Goal: Task Accomplishment & Management: Manage account settings

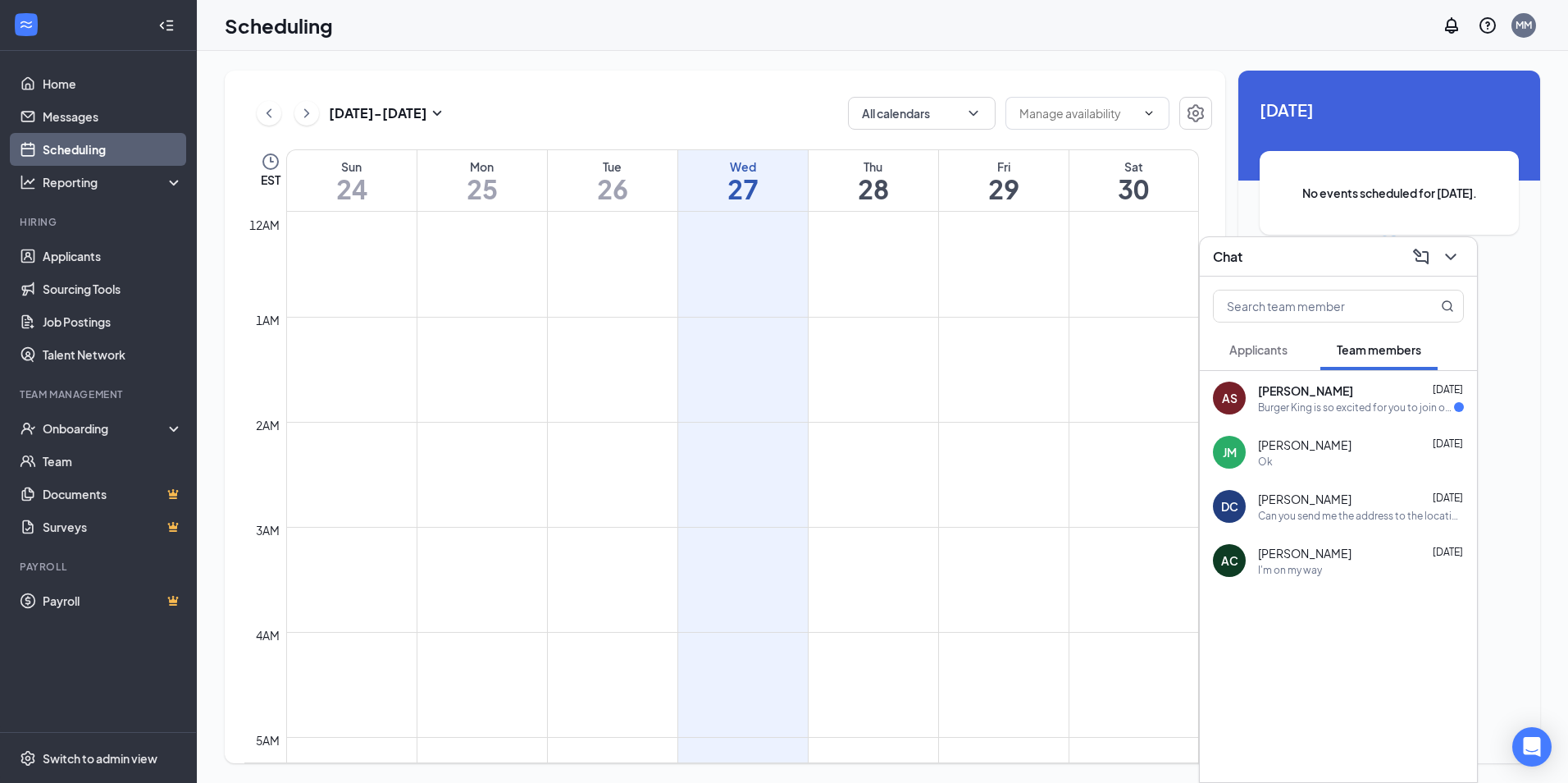
scroll to position [807, 0]
click at [1284, 401] on div "Burger King is so excited for you to join our team! Do you know anyone else who…" at bounding box center [1356, 408] width 196 height 14
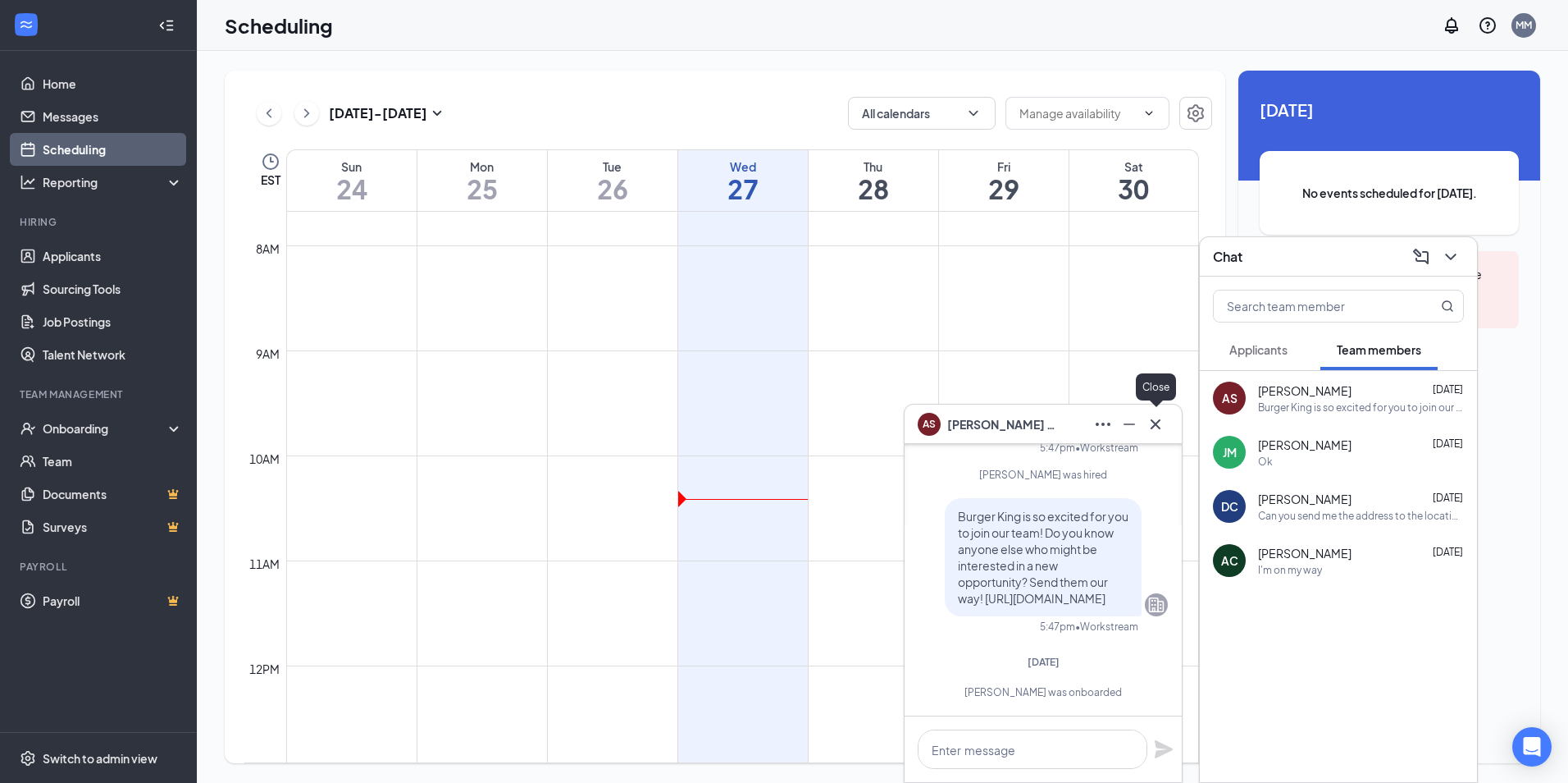
click at [1157, 416] on icon "Cross" at bounding box center [1155, 424] width 20 height 20
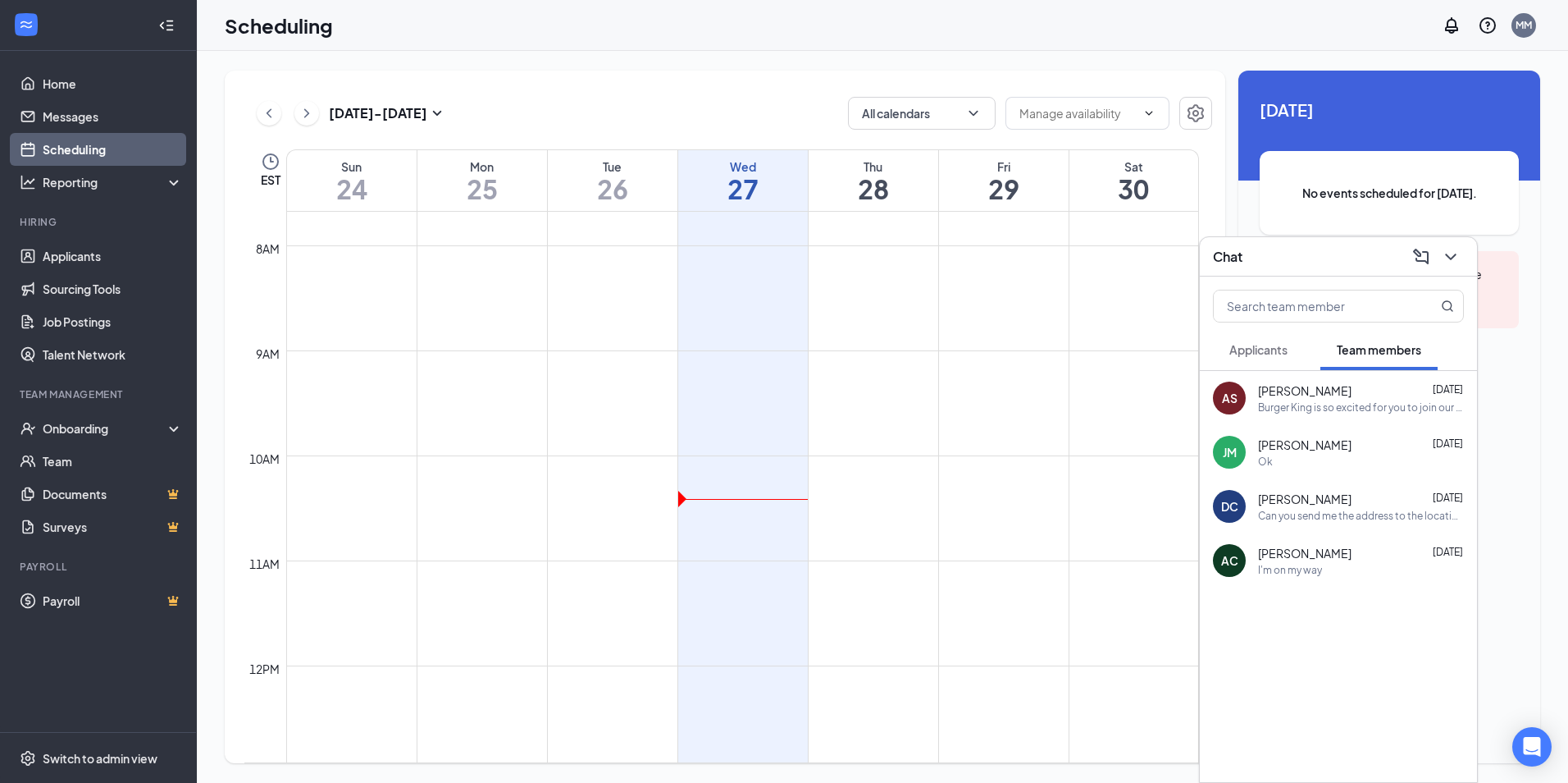
click at [1262, 357] on div "Applicants" at bounding box center [1258, 350] width 58 height 16
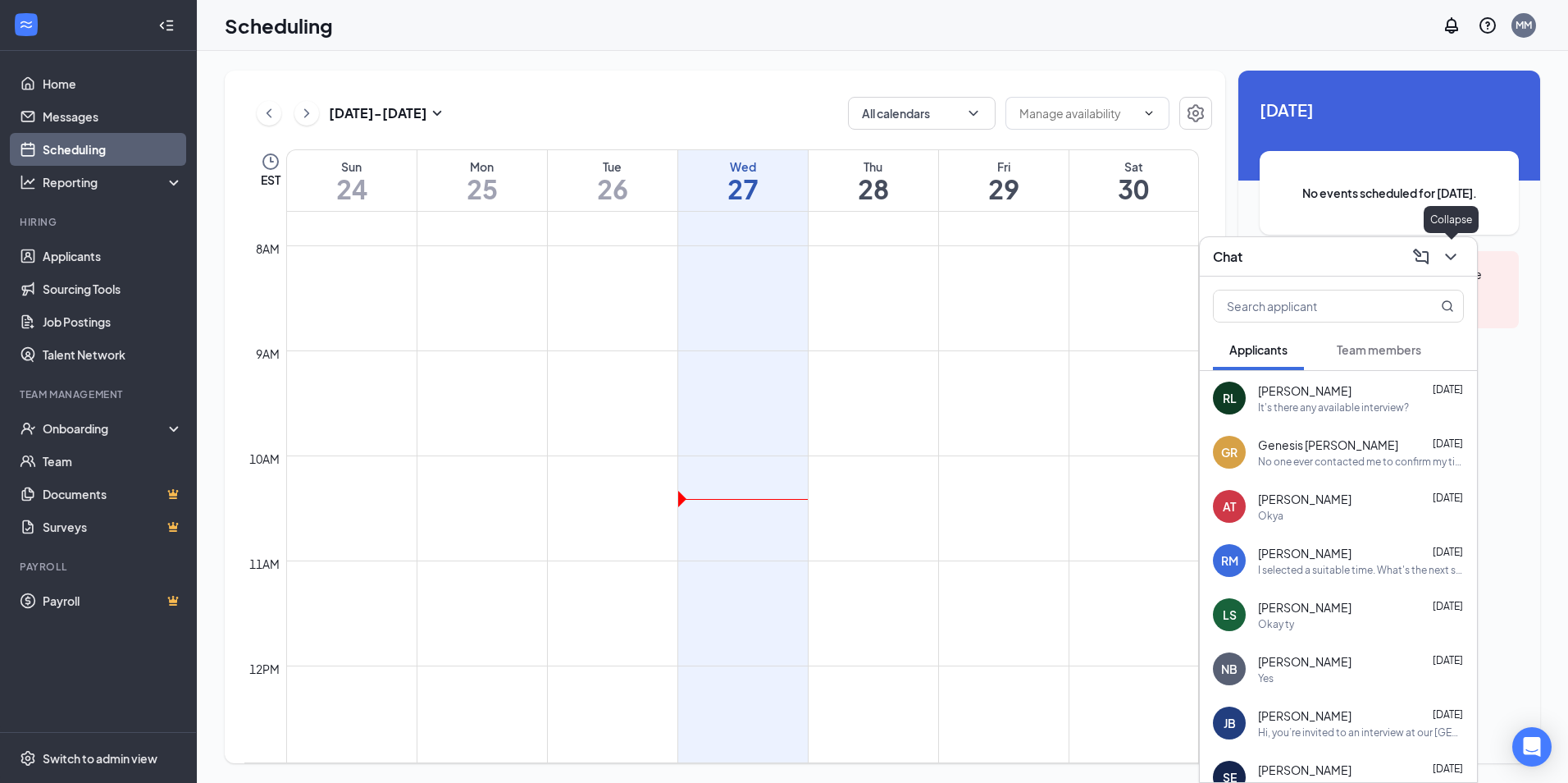
click at [1448, 255] on icon "ChevronDown" at bounding box center [1451, 256] width 11 height 6
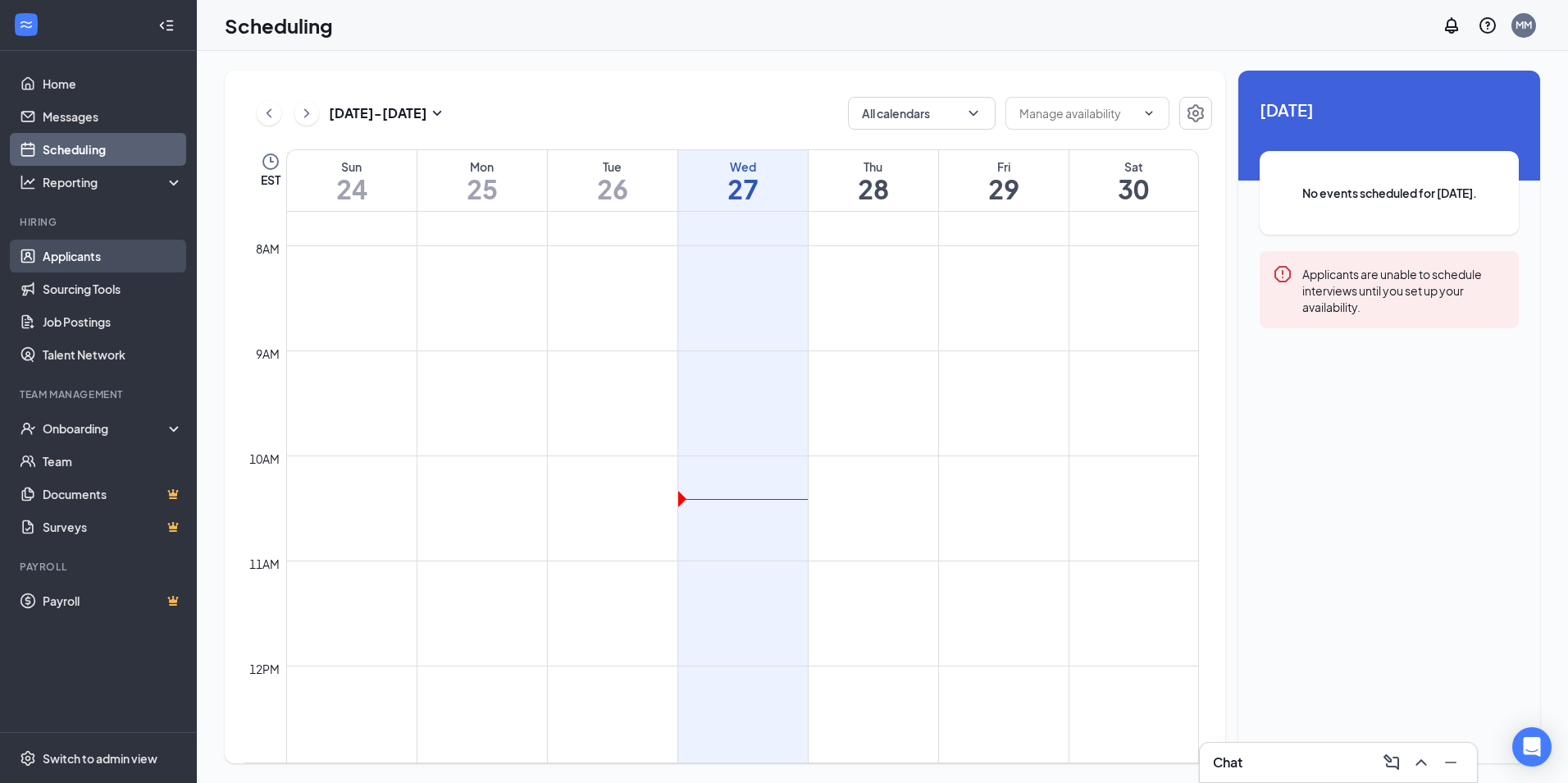
click at [87, 244] on link "Applicants" at bounding box center [113, 255] width 141 height 33
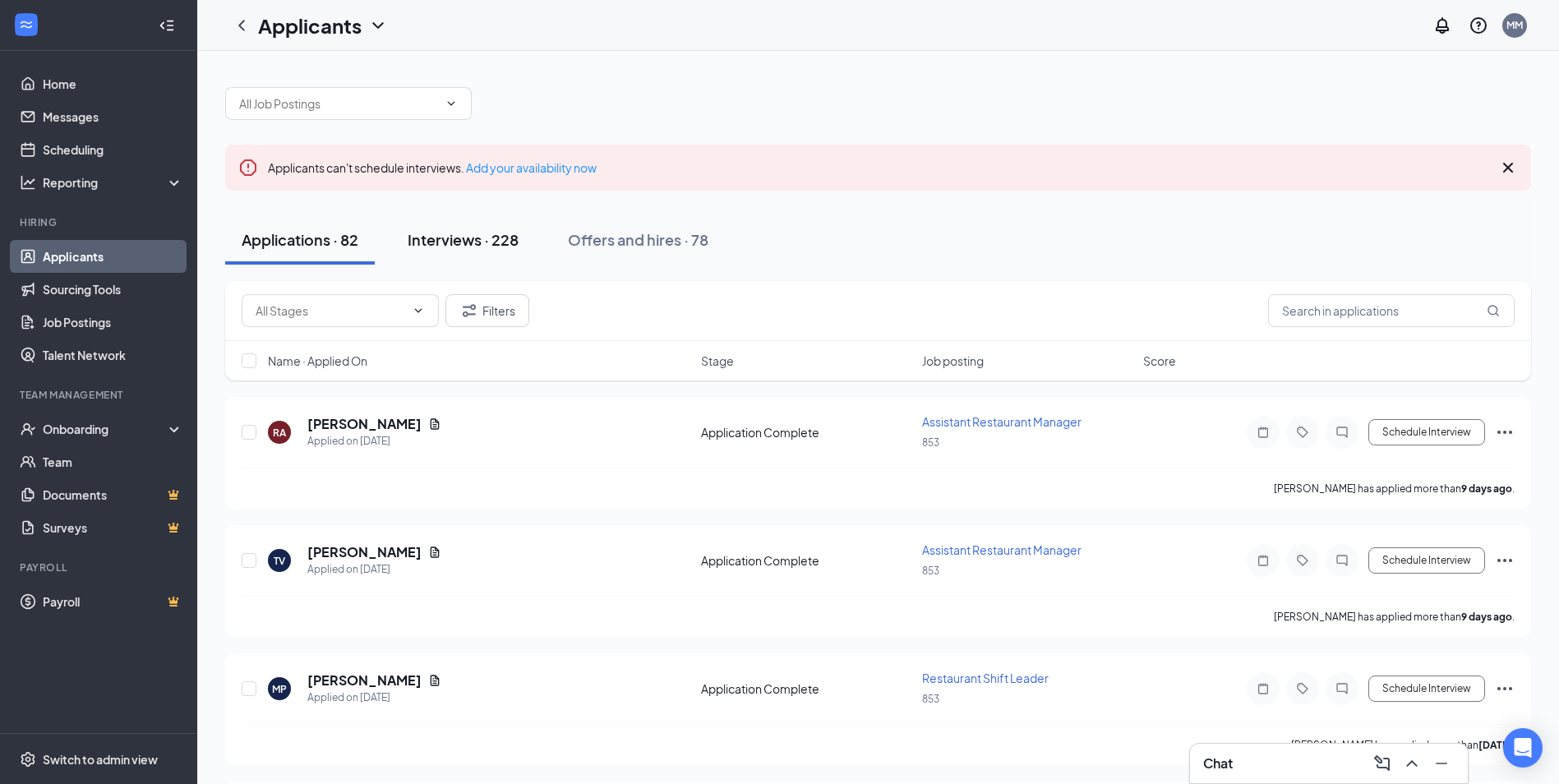
click at [430, 243] on div "Interviews · 228" at bounding box center [463, 239] width 111 height 20
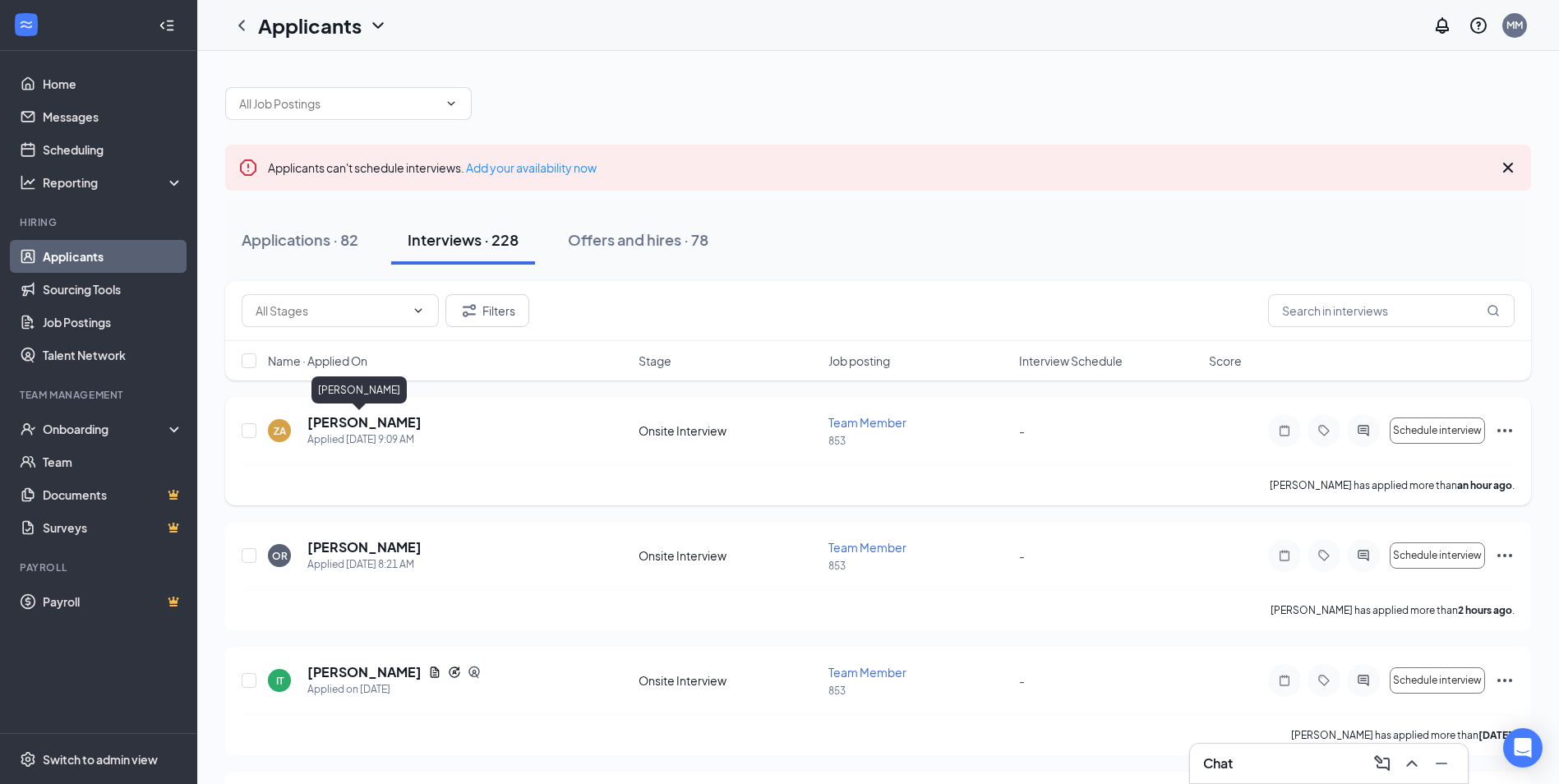
click at [357, 424] on h5 "Zaire Adams" at bounding box center [365, 422] width 114 height 18
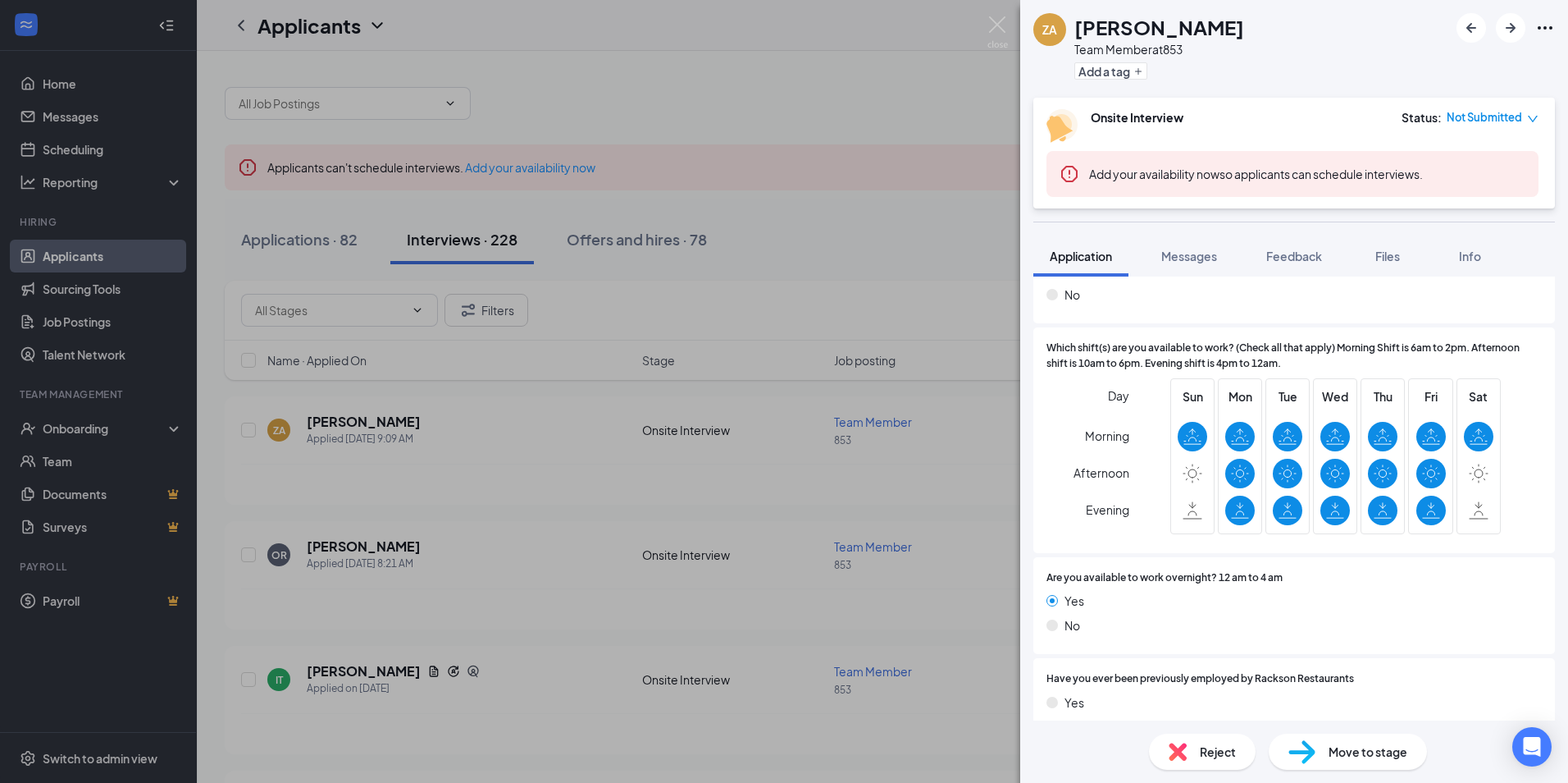
scroll to position [441, 0]
drag, startPoint x: 366, startPoint y: 514, endPoint x: 364, endPoint y: 524, distance: 10.2
click at [366, 515] on div "ZA Zaire Adams Team Member at 853 Add a tag Onsite Interview Status : Not Submi…" at bounding box center [784, 392] width 1568 height 783
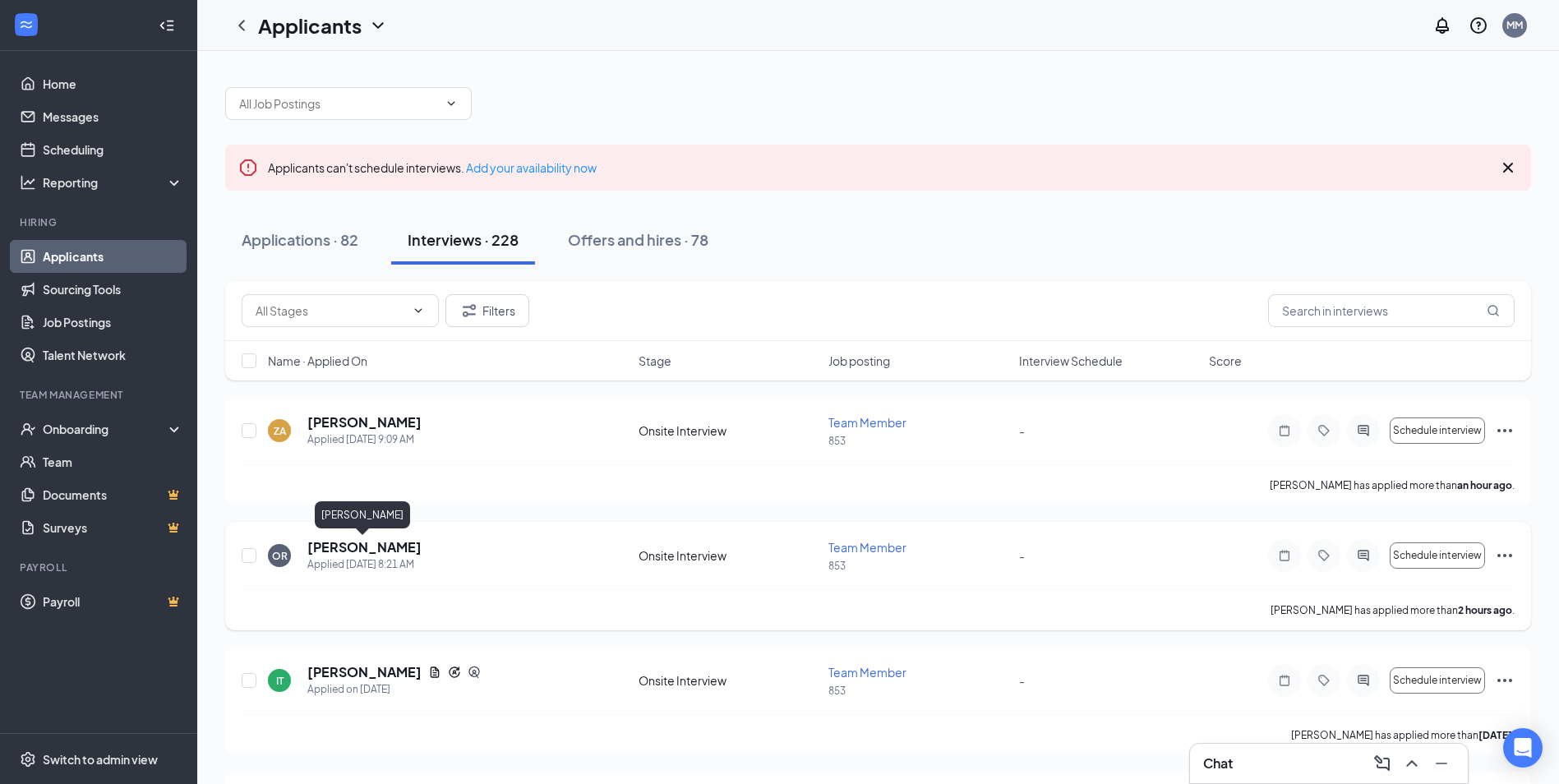
click at [360, 541] on h5 "Orniel Robinson" at bounding box center [365, 547] width 114 height 18
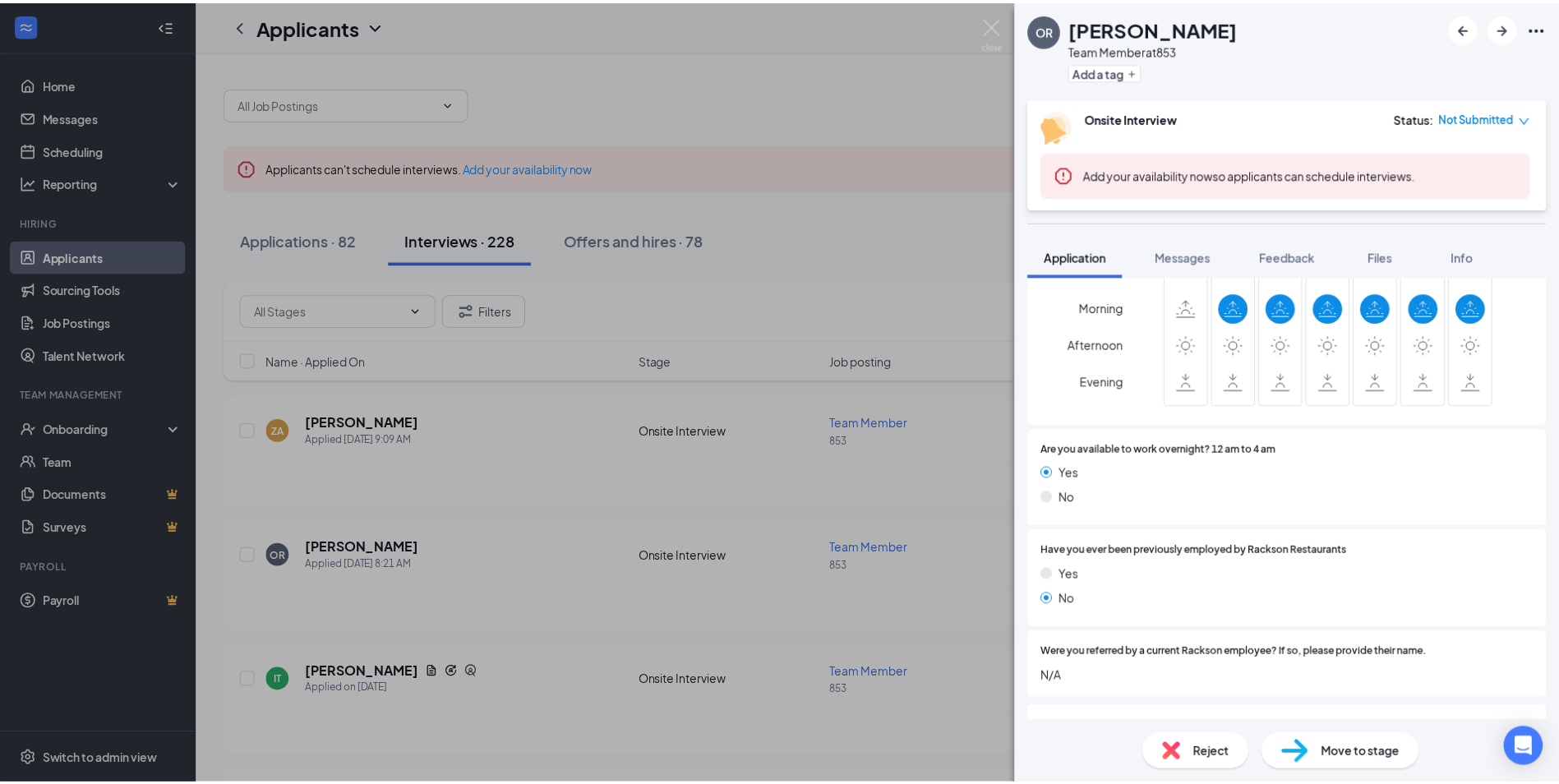
scroll to position [576, 0]
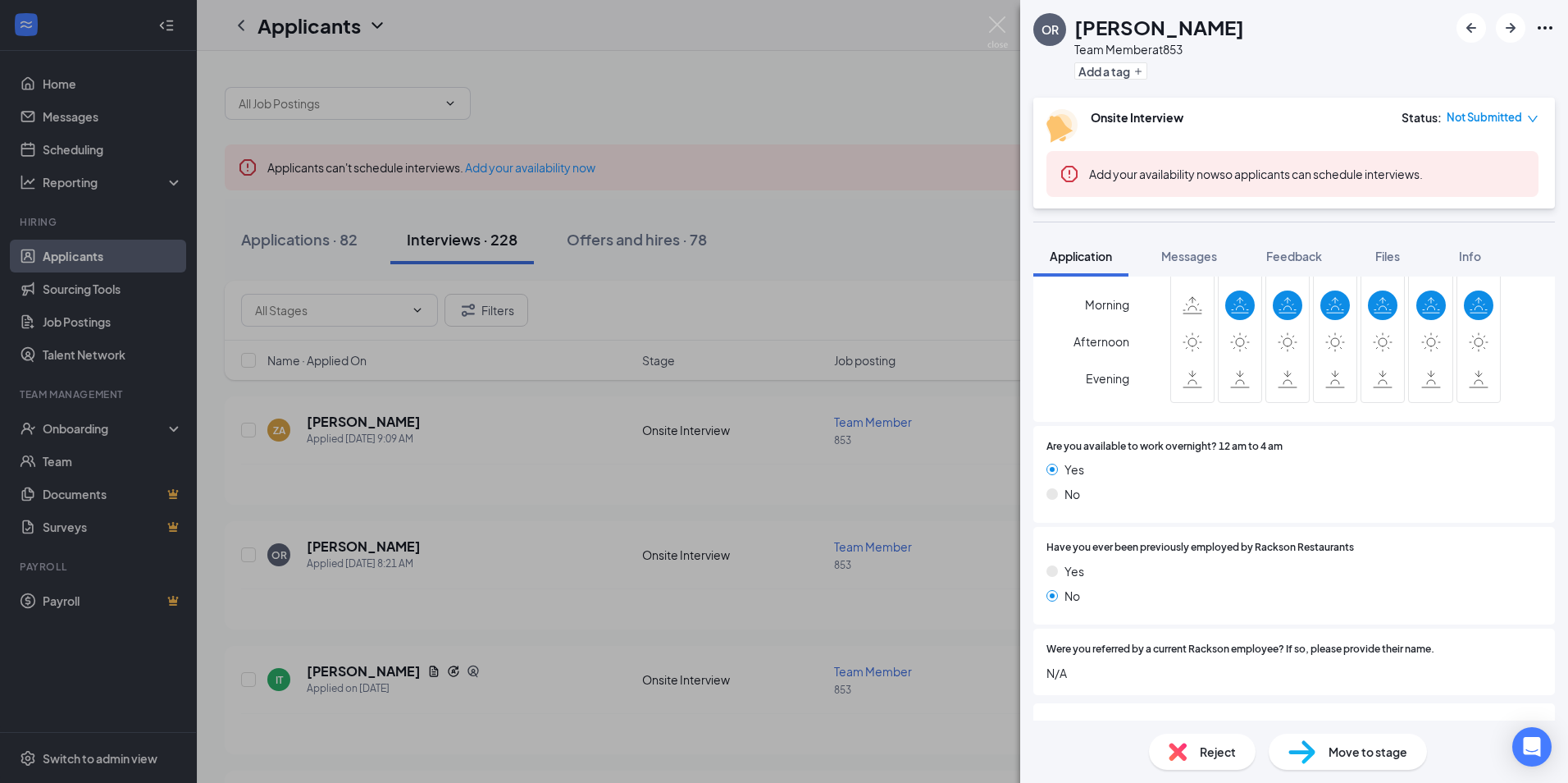
click at [456, 592] on div "OR Orniel Robinson Team Member at 853 Add a tag Onsite Interview Status : Not S…" at bounding box center [784, 392] width 1568 height 783
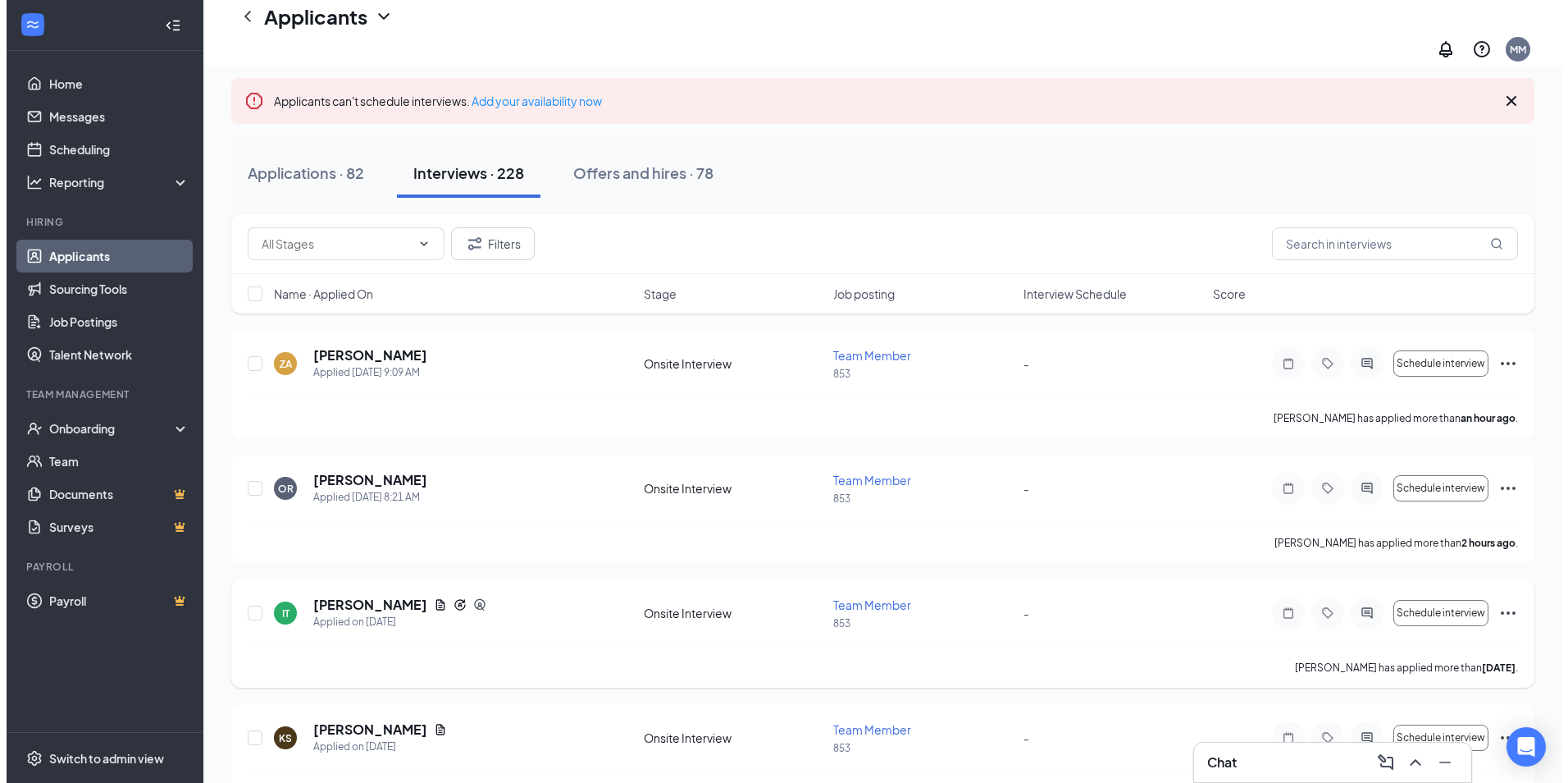
scroll to position [82, 0]
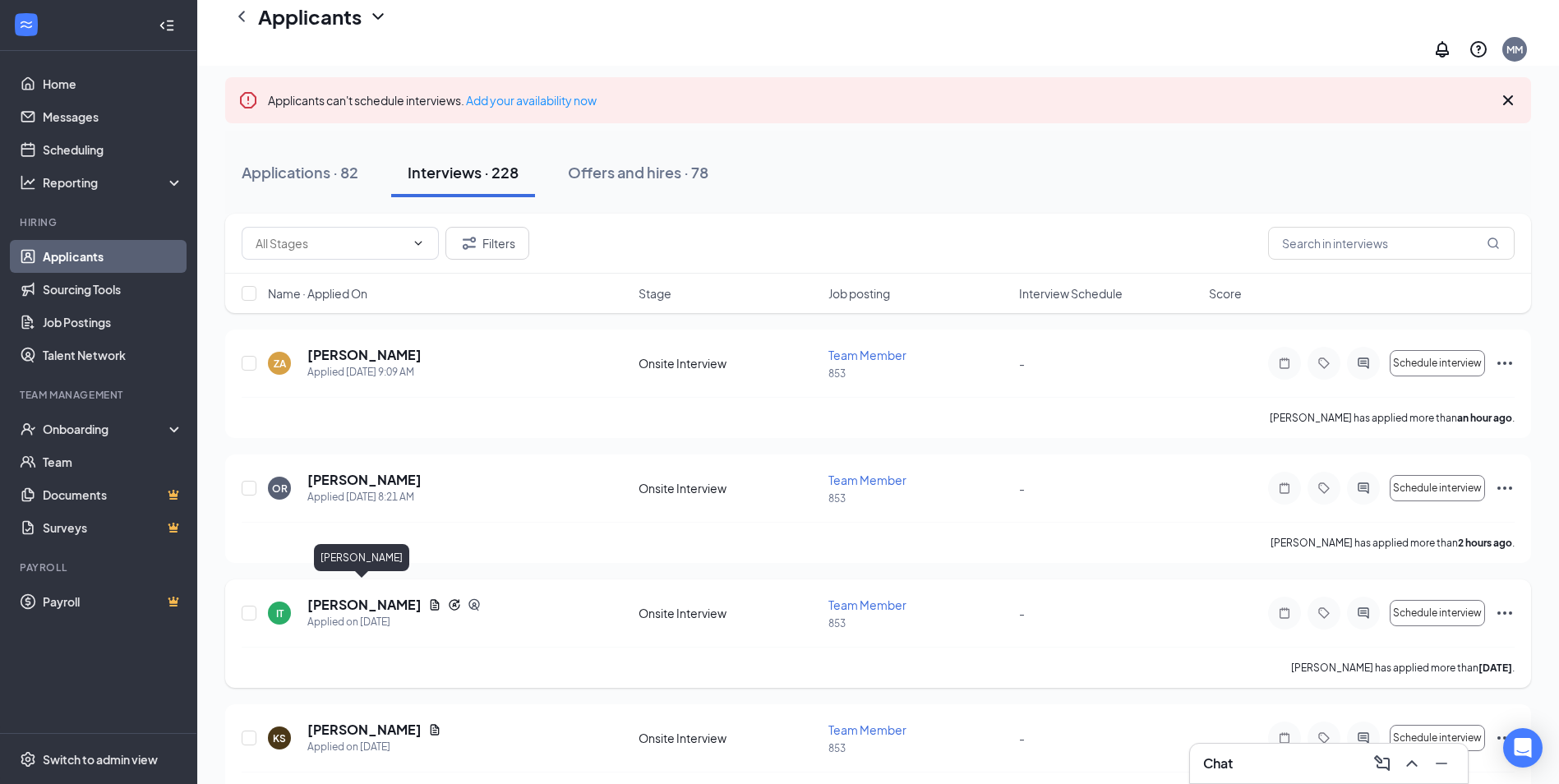
click at [360, 596] on h5 "[PERSON_NAME]" at bounding box center [365, 605] width 114 height 18
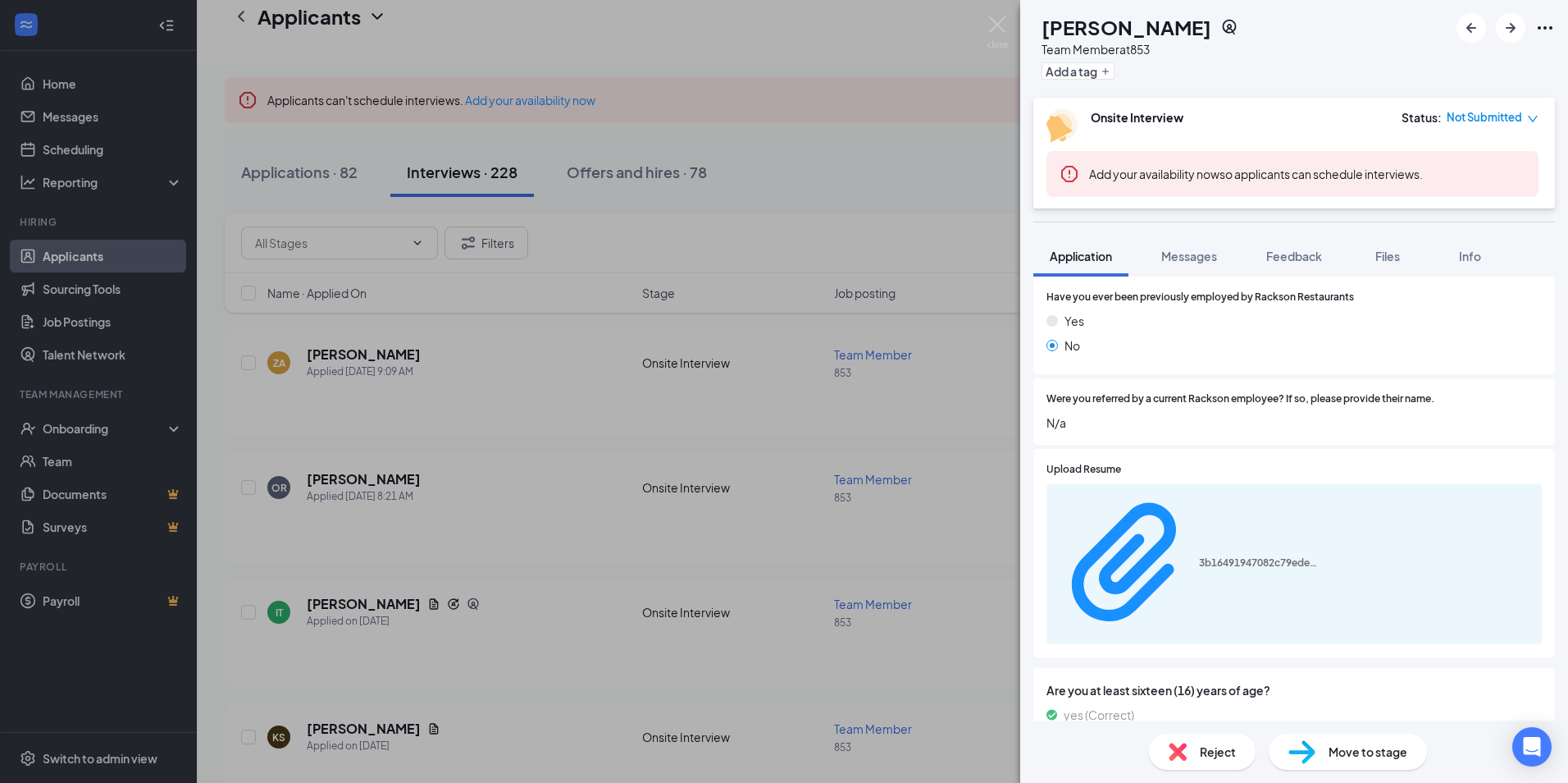
scroll to position [905, 0]
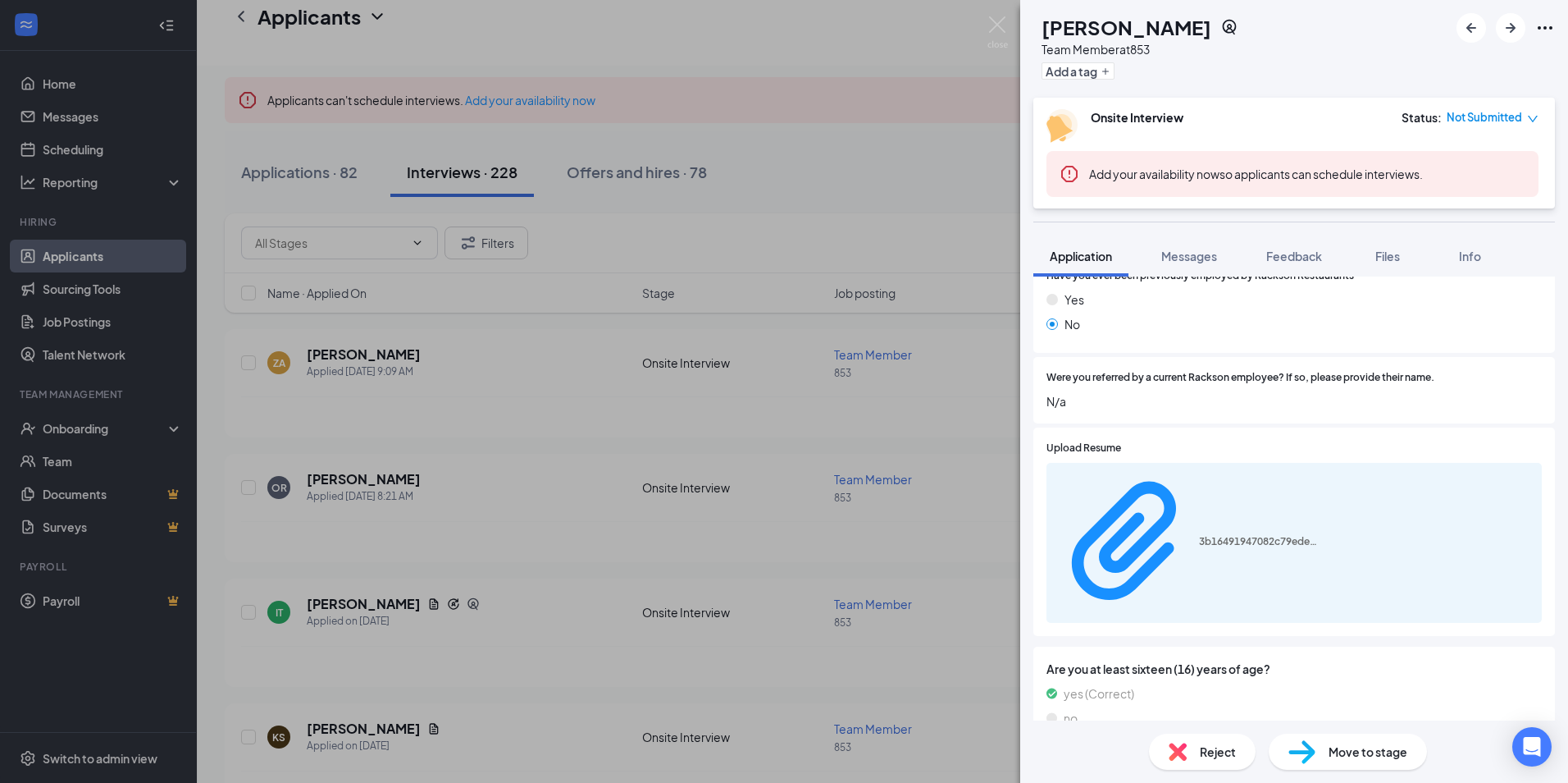
click at [1213, 463] on div "3b16491947082c79ede6defe6bd82ade.pdf" at bounding box center [1294, 543] width 495 height 160
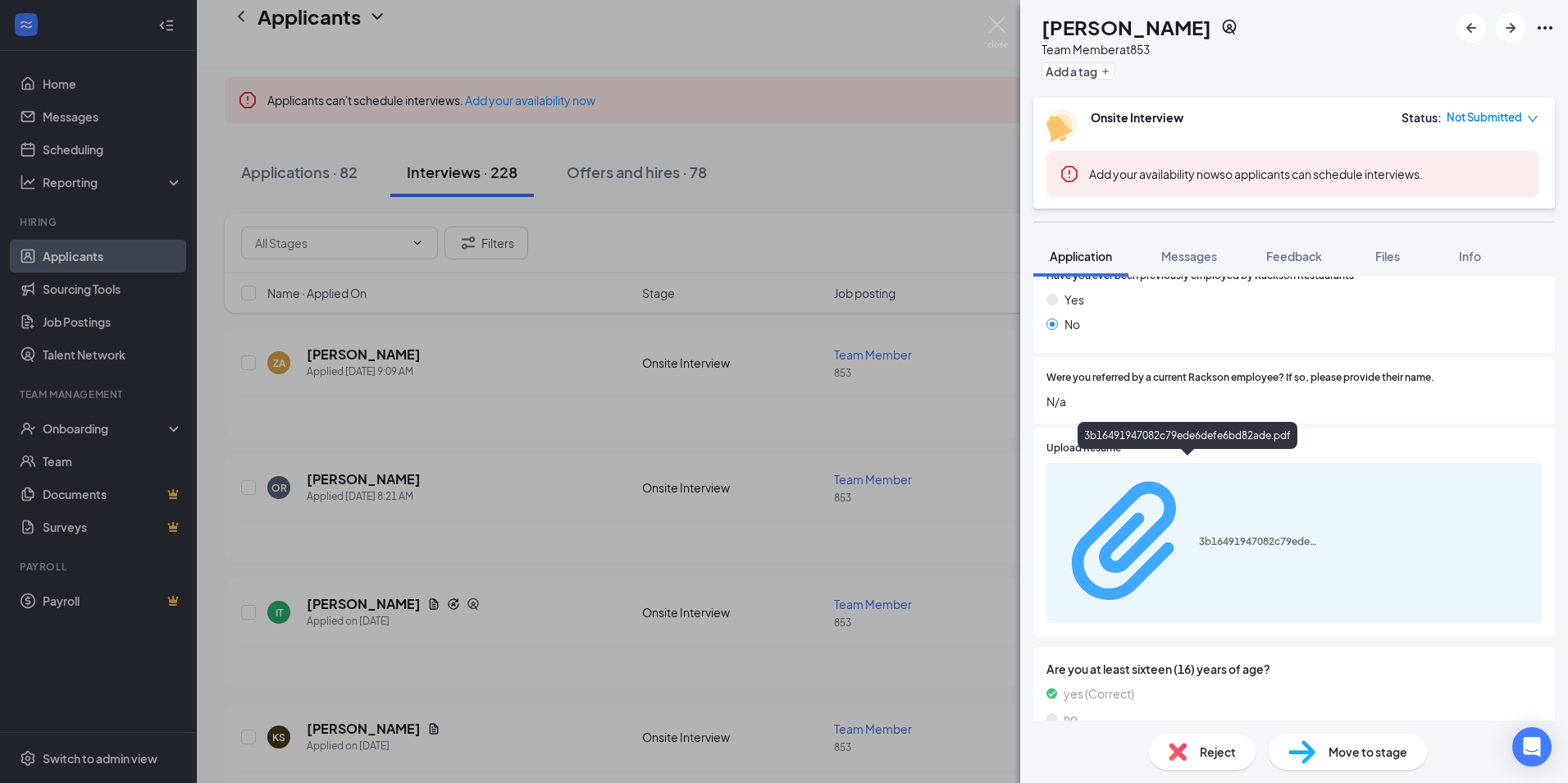
click at [1221, 535] on div "3b16491947082c79ede6defe6bd82ade.pdf" at bounding box center [1260, 541] width 123 height 13
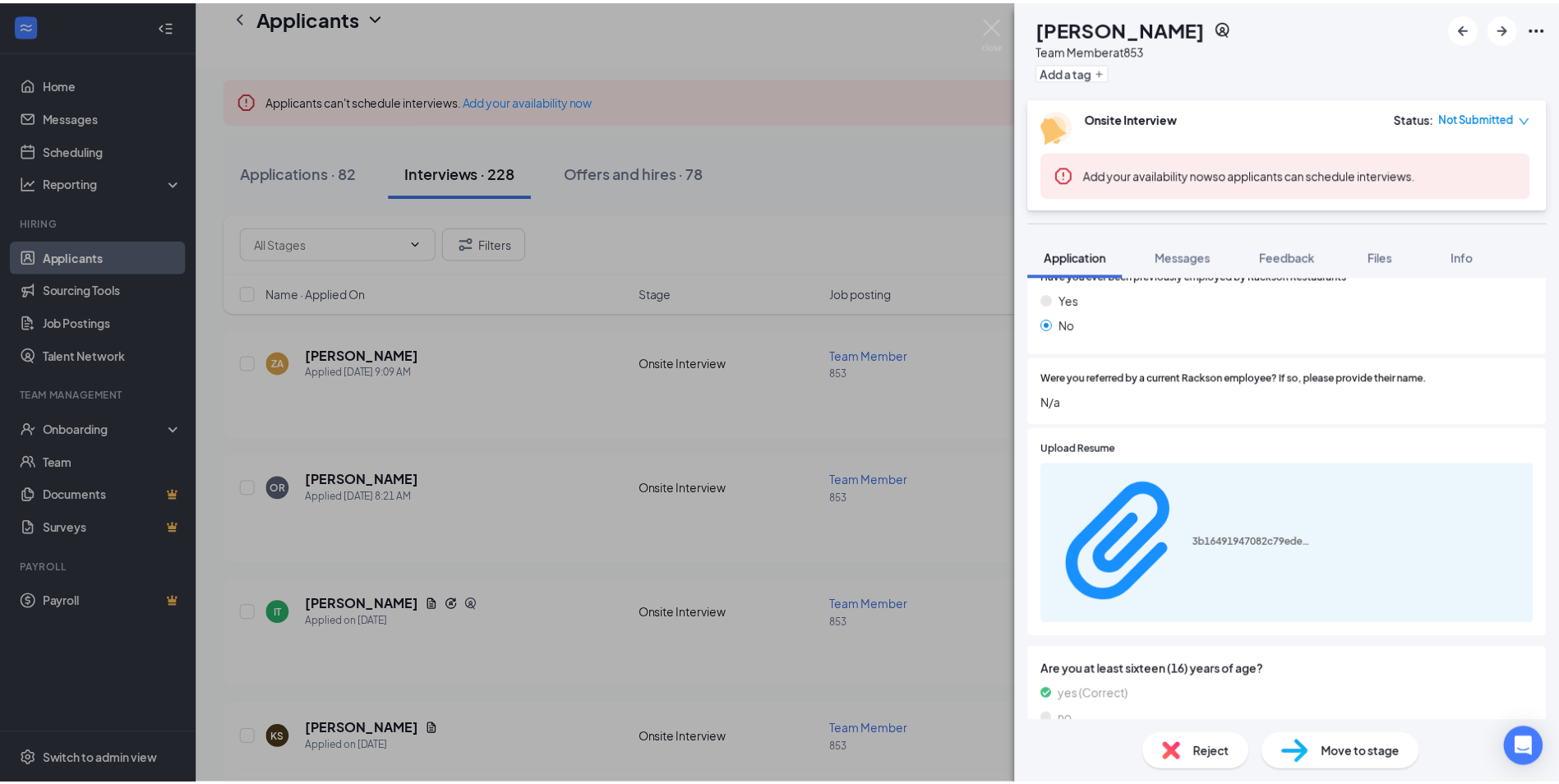
scroll to position [900, 0]
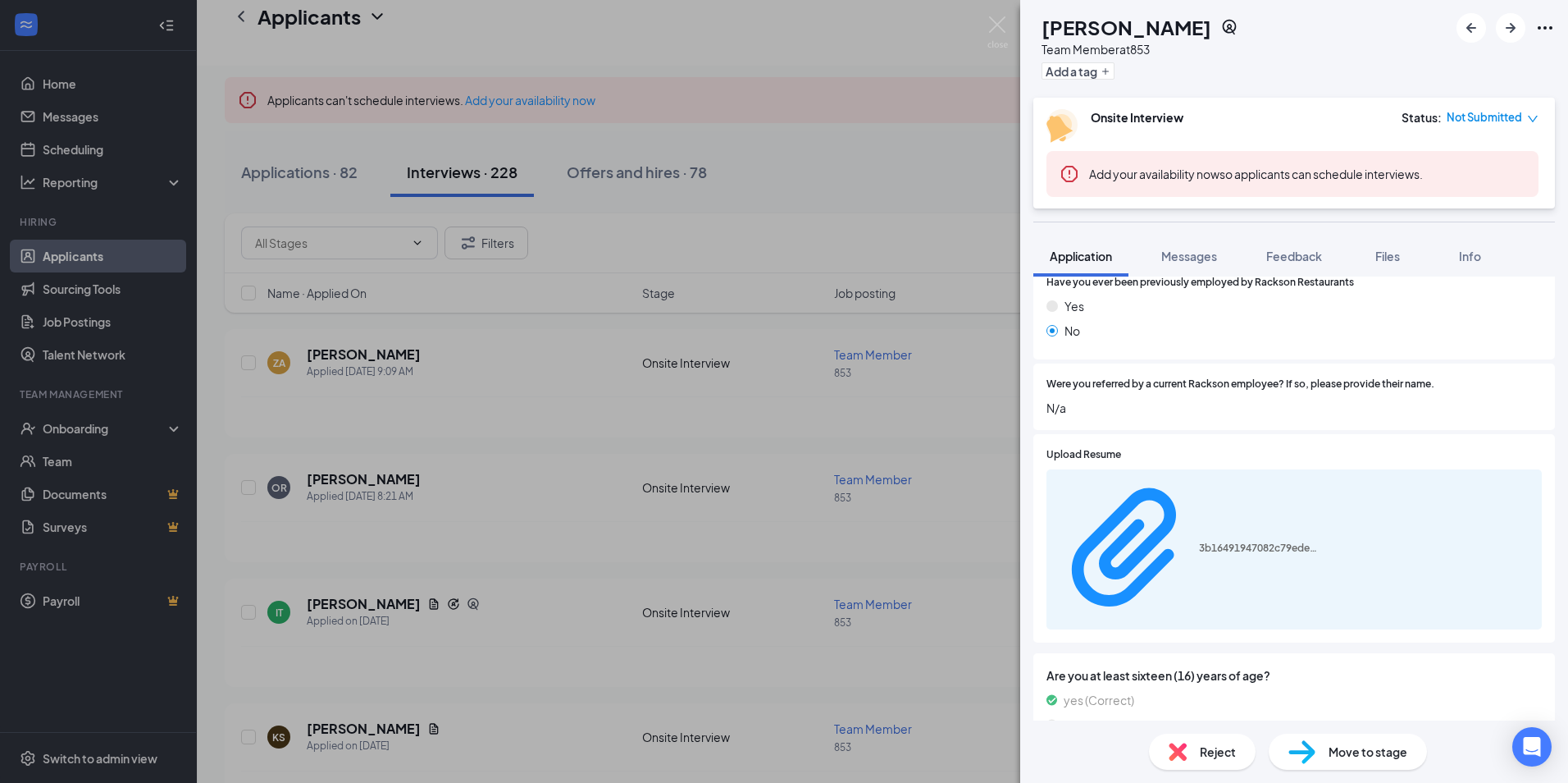
click at [686, 220] on div "IT Indhira Taveras Team Member at 853 Add a tag Onsite Interview Status : Not S…" at bounding box center [784, 392] width 1568 height 783
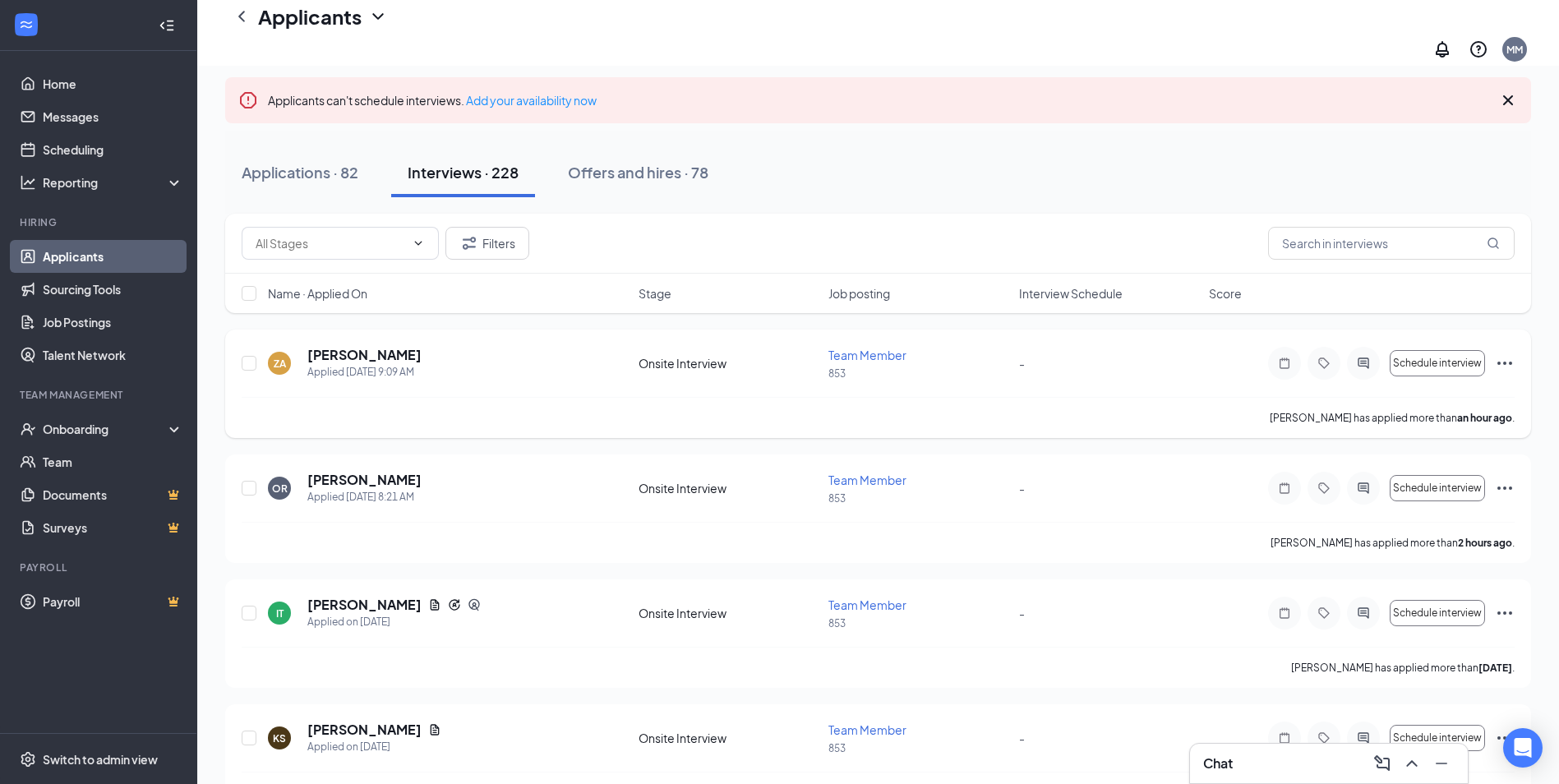
scroll to position [247, 0]
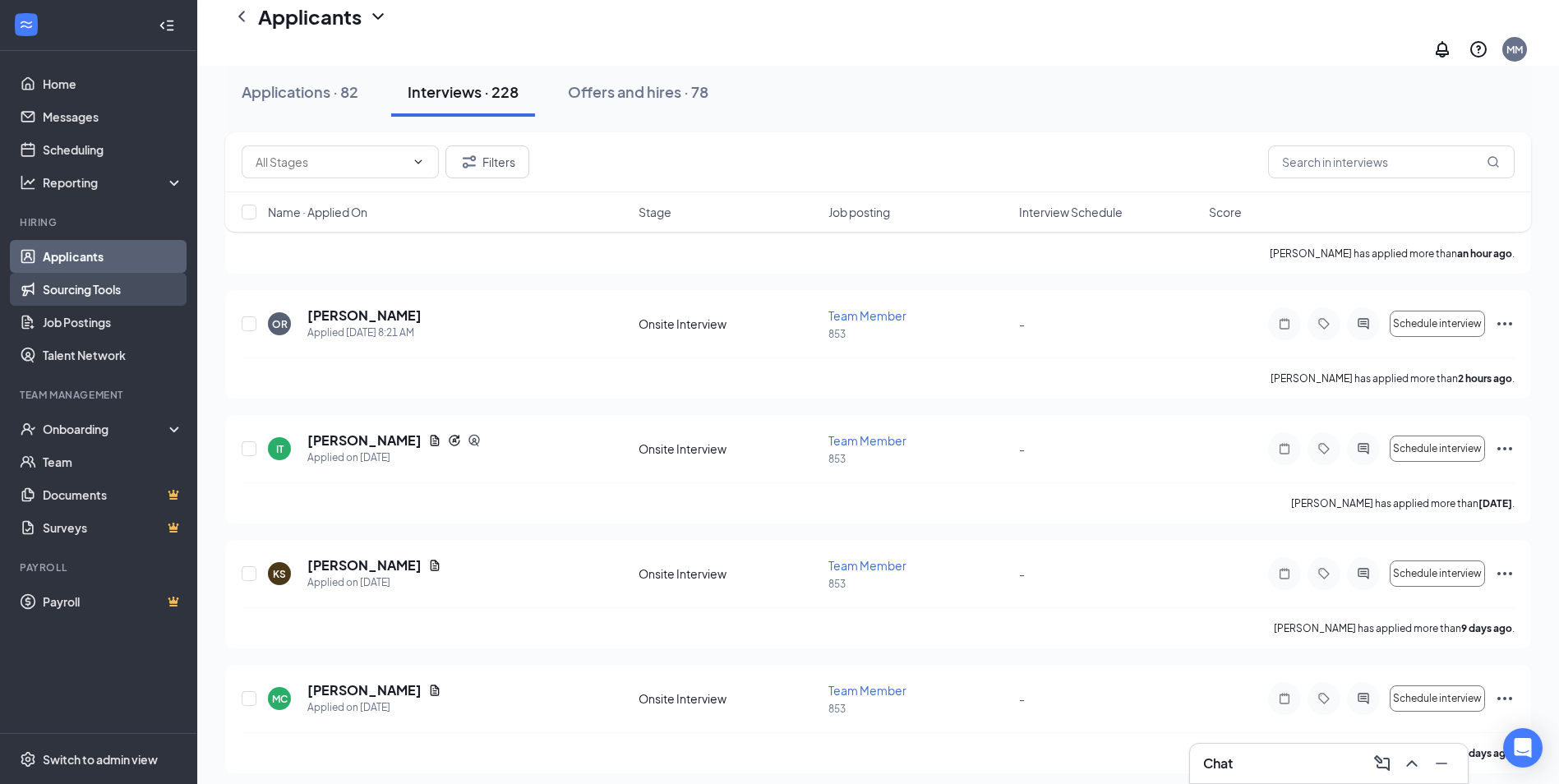
click at [93, 299] on link "Sourcing Tools" at bounding box center [113, 289] width 141 height 33
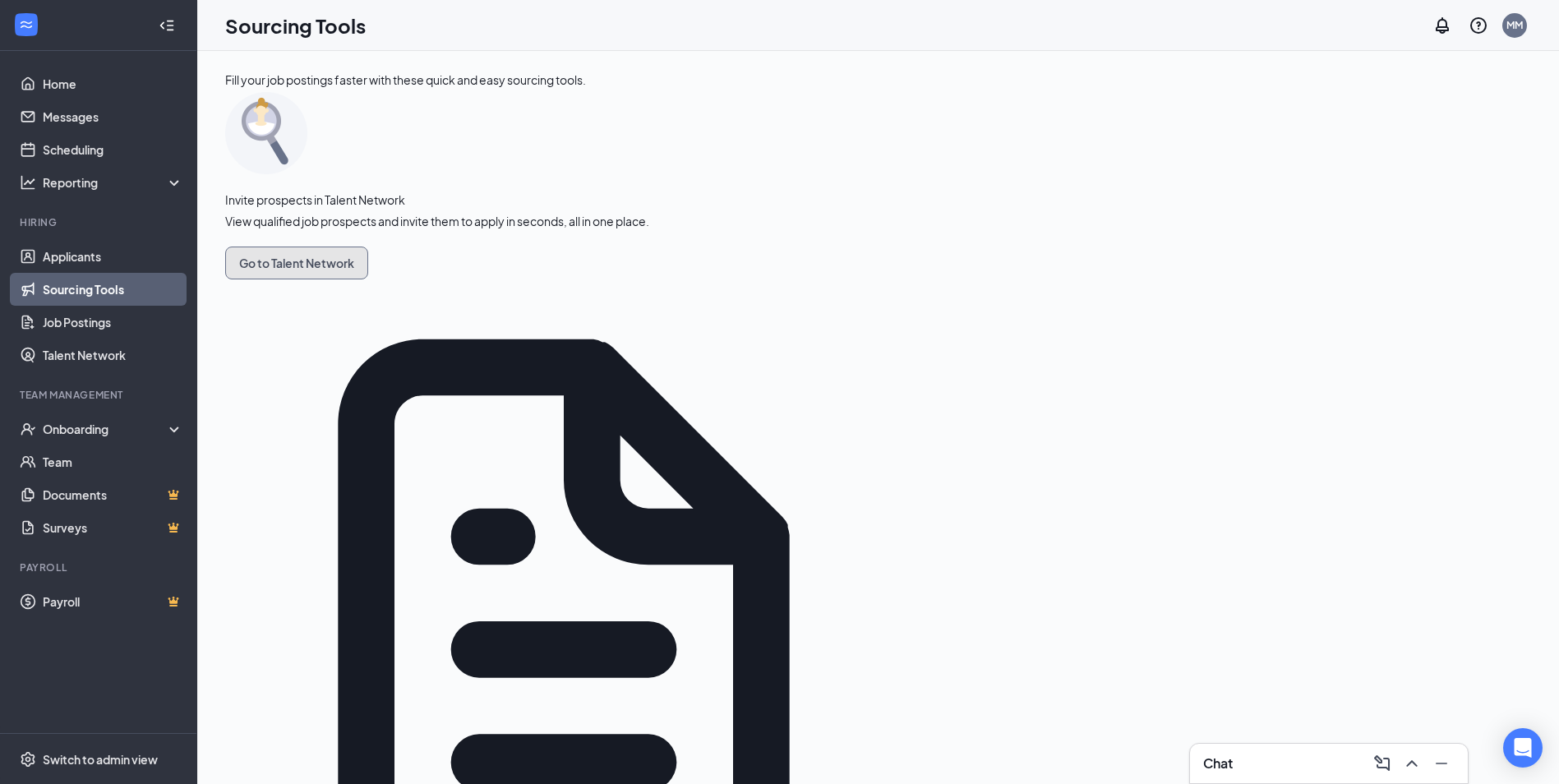
click at [292, 280] on button "Go to Talent Network" at bounding box center [297, 263] width 143 height 33
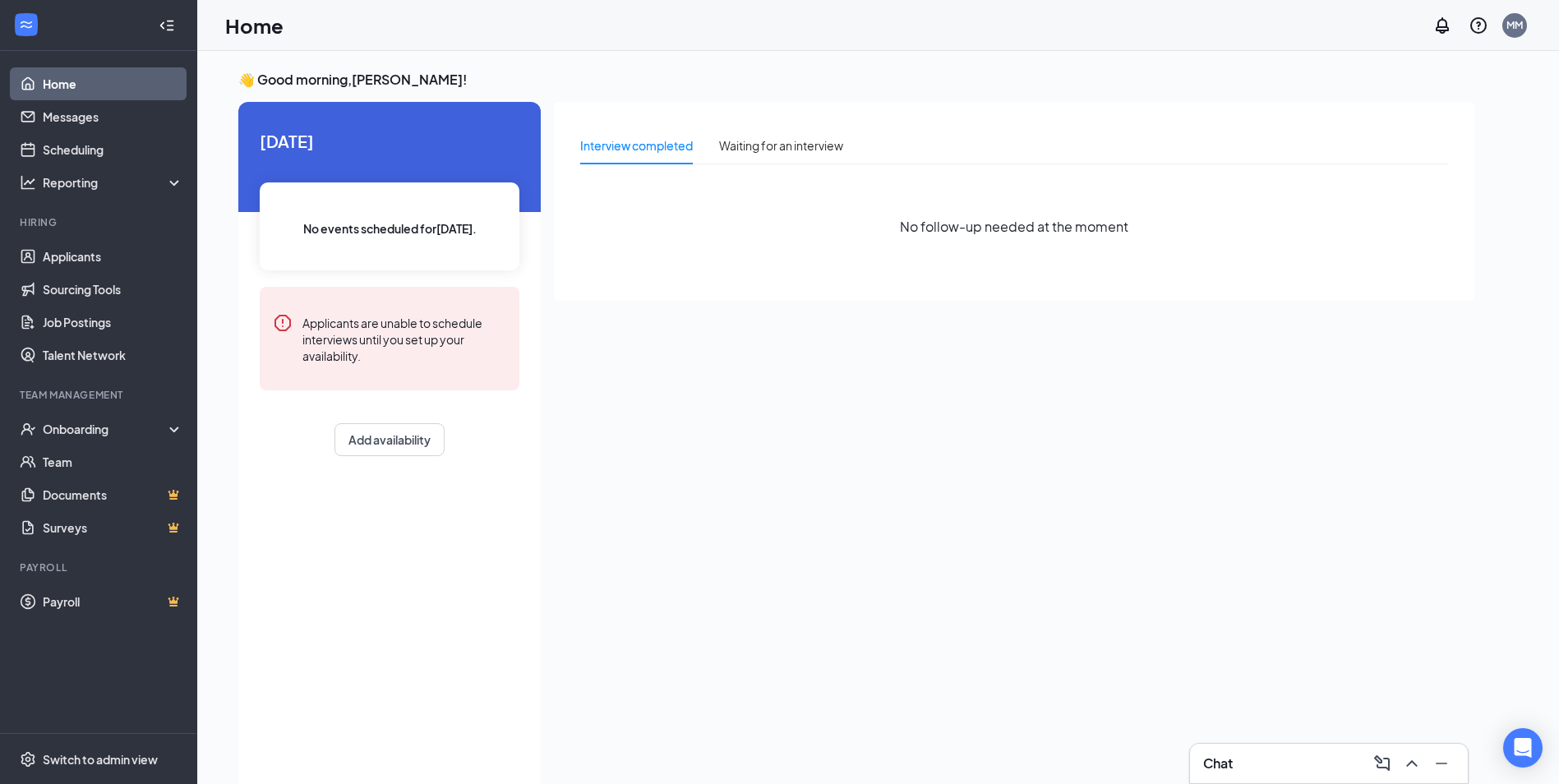
click at [644, 148] on div "Interview completed" at bounding box center [636, 145] width 112 height 18
click at [745, 151] on div "Waiting for an interview" at bounding box center [781, 145] width 124 height 18
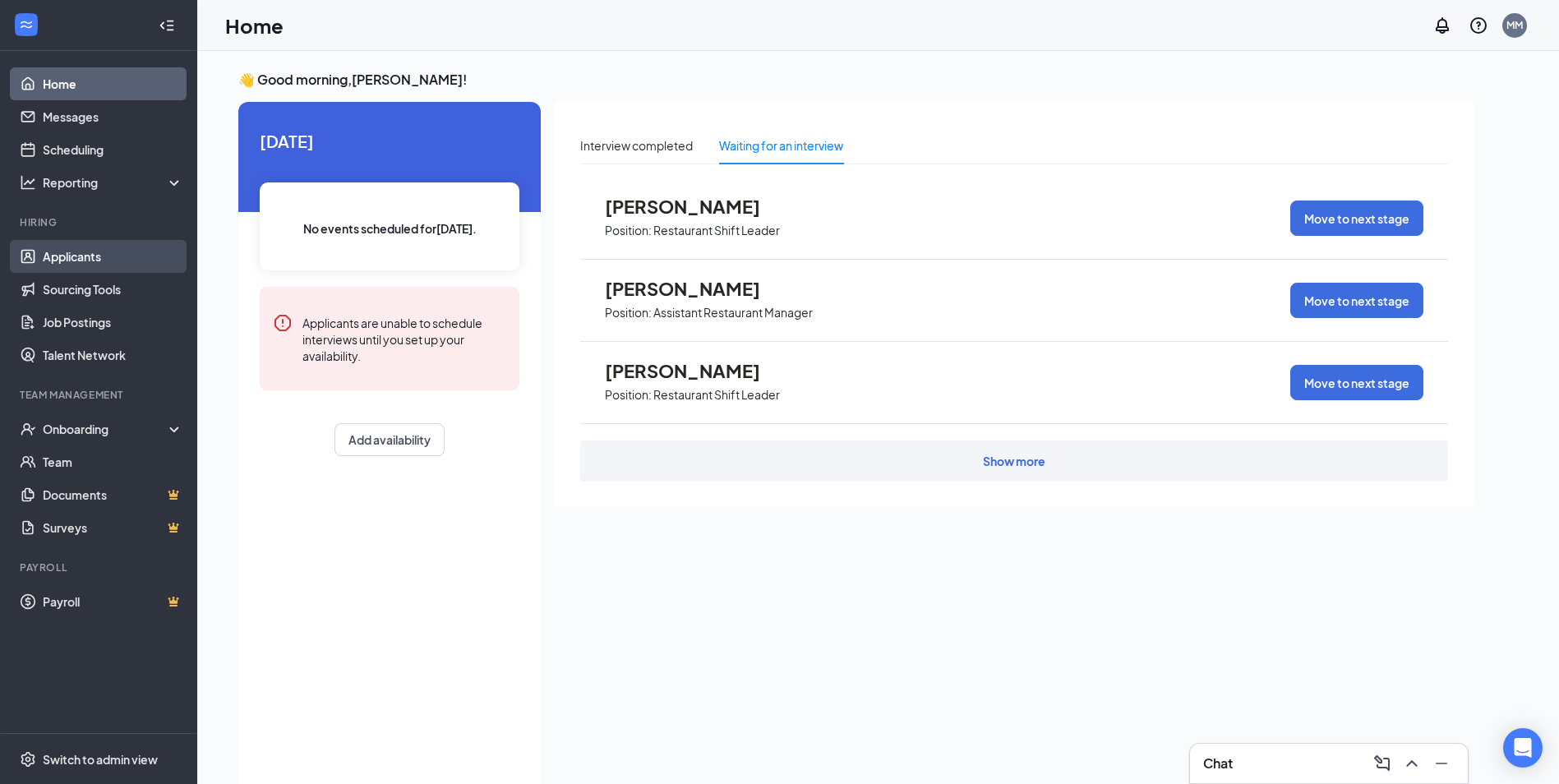
click at [90, 252] on link "Applicants" at bounding box center [113, 256] width 141 height 33
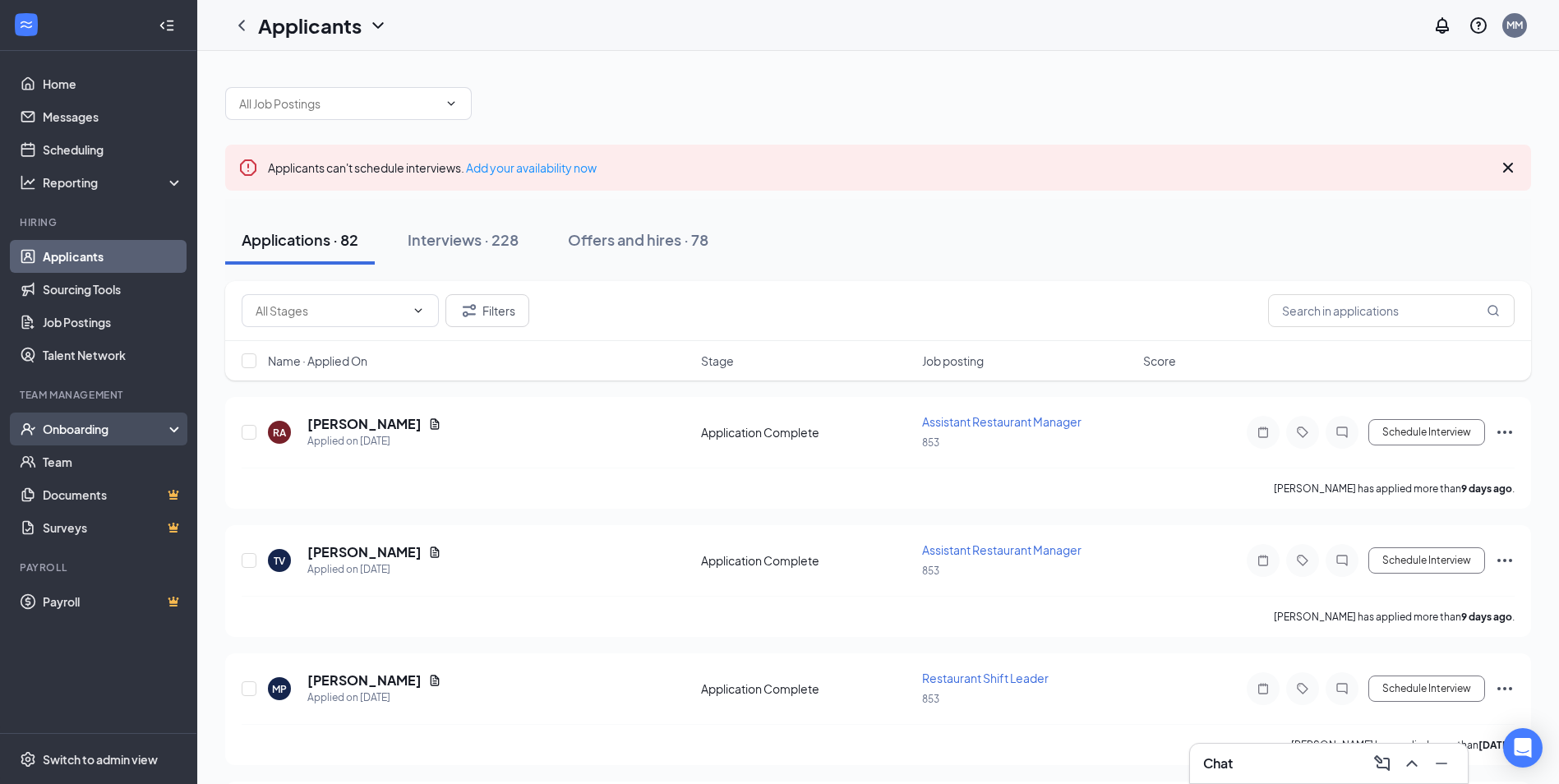
click at [86, 438] on div "Onboarding" at bounding box center [98, 429] width 197 height 33
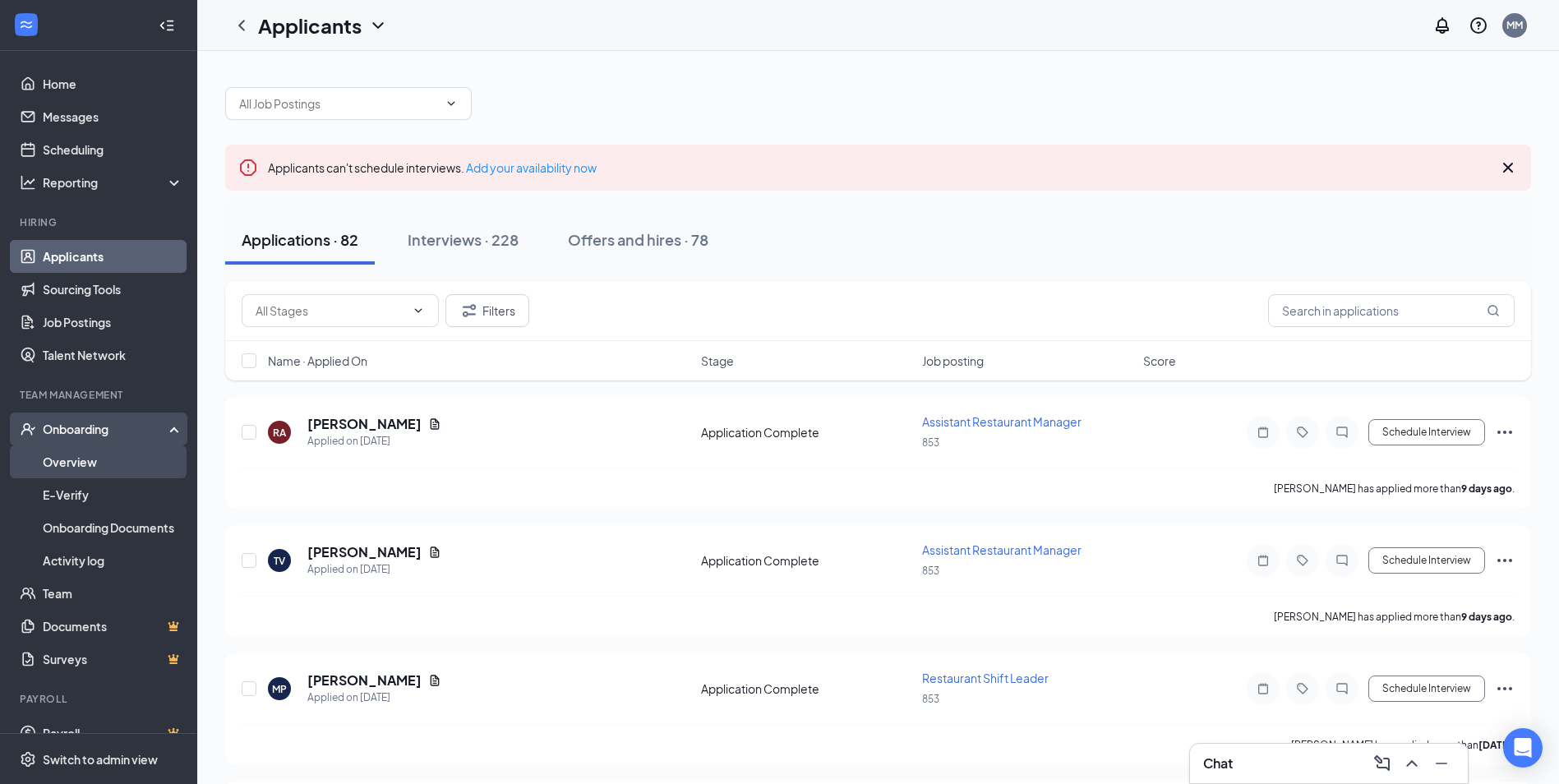
click at [111, 473] on link "Overview" at bounding box center [113, 461] width 141 height 33
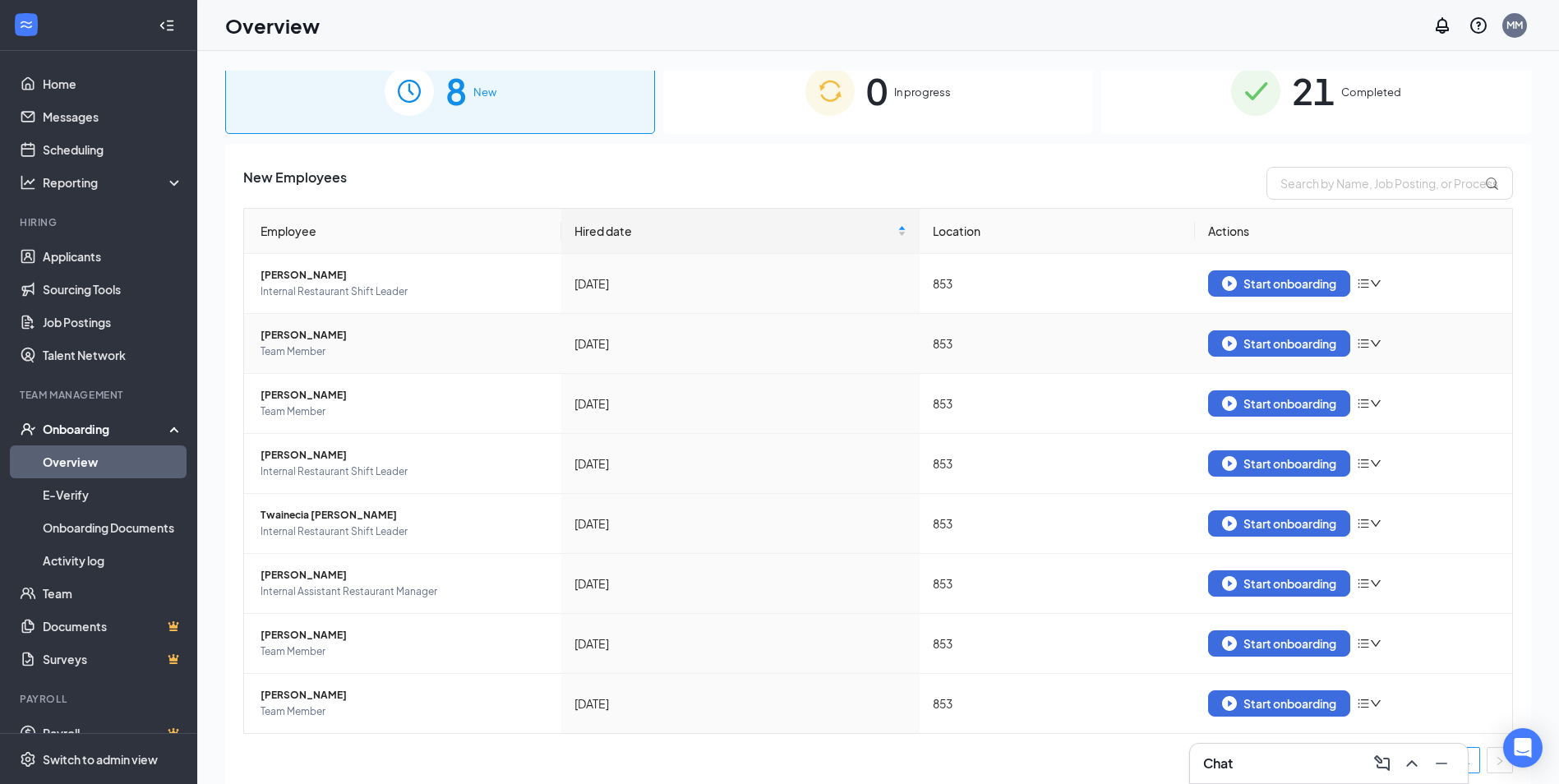
scroll to position [29, 0]
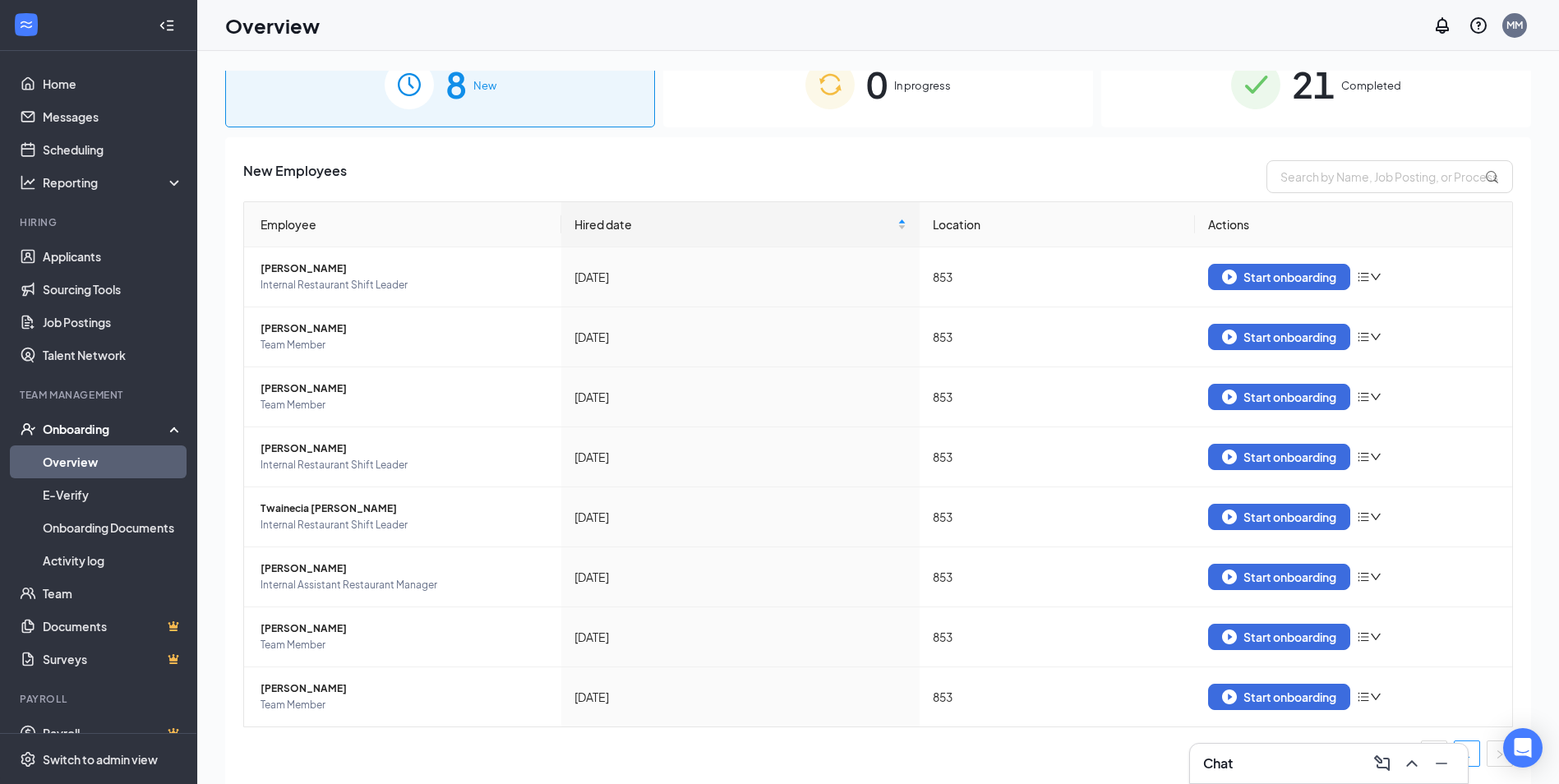
click at [1308, 91] on span "21" at bounding box center [1314, 85] width 43 height 57
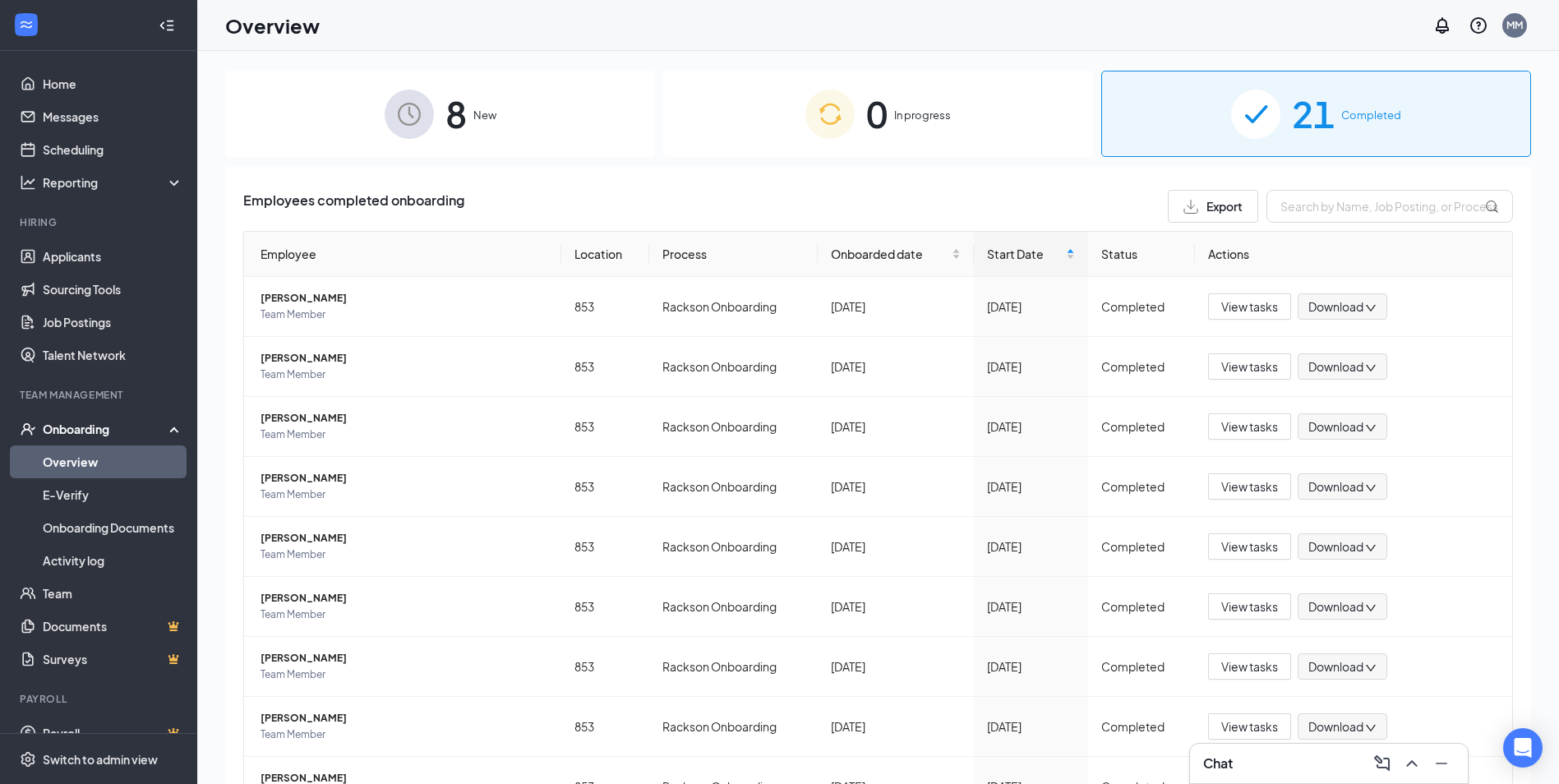
click at [478, 135] on div "8 New" at bounding box center [440, 113] width 430 height 86
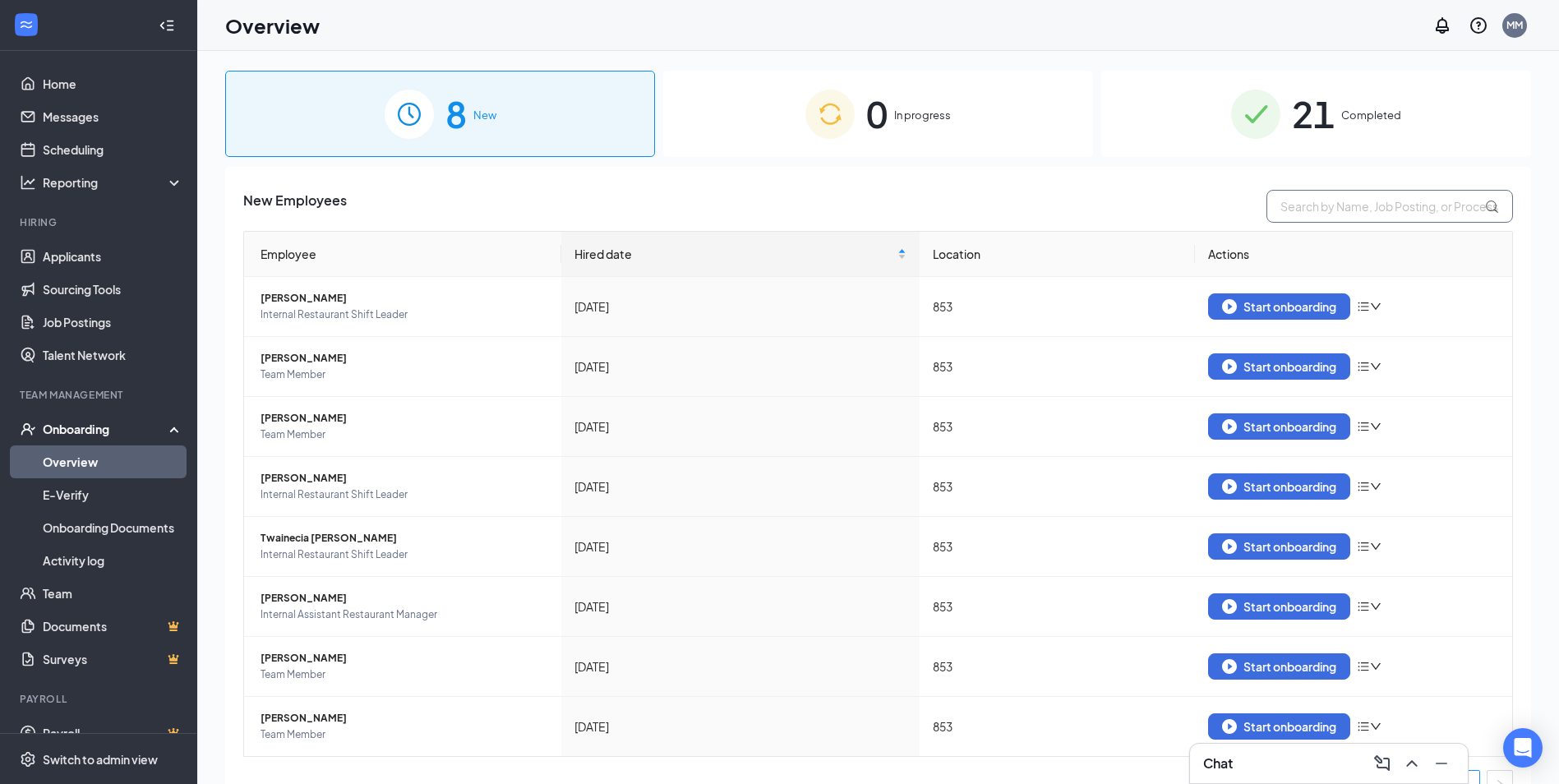
click at [1335, 221] on input "text" at bounding box center [1390, 206] width 247 height 33
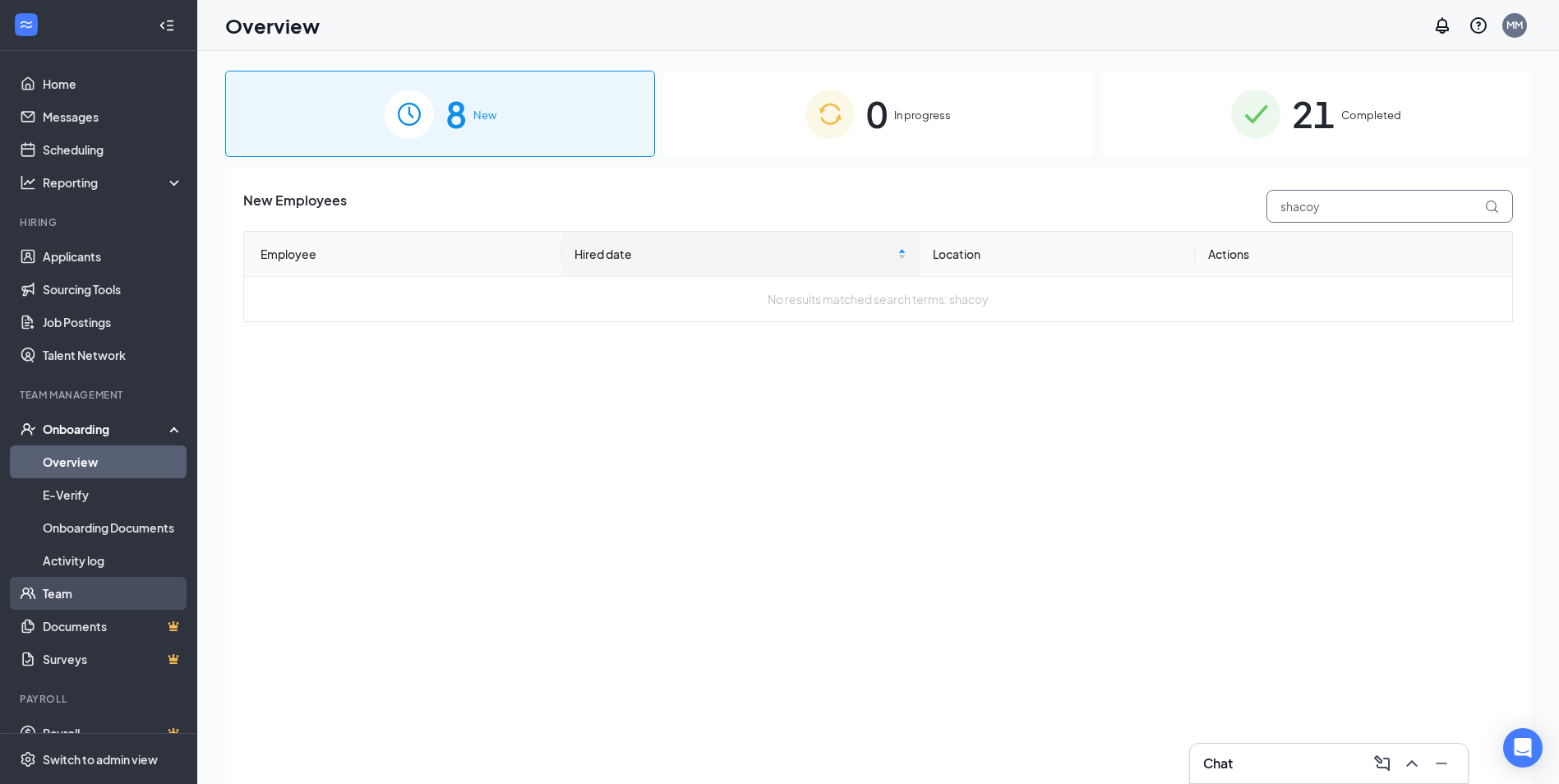
type input "shacoy"
click at [93, 592] on link "Team" at bounding box center [113, 592] width 141 height 33
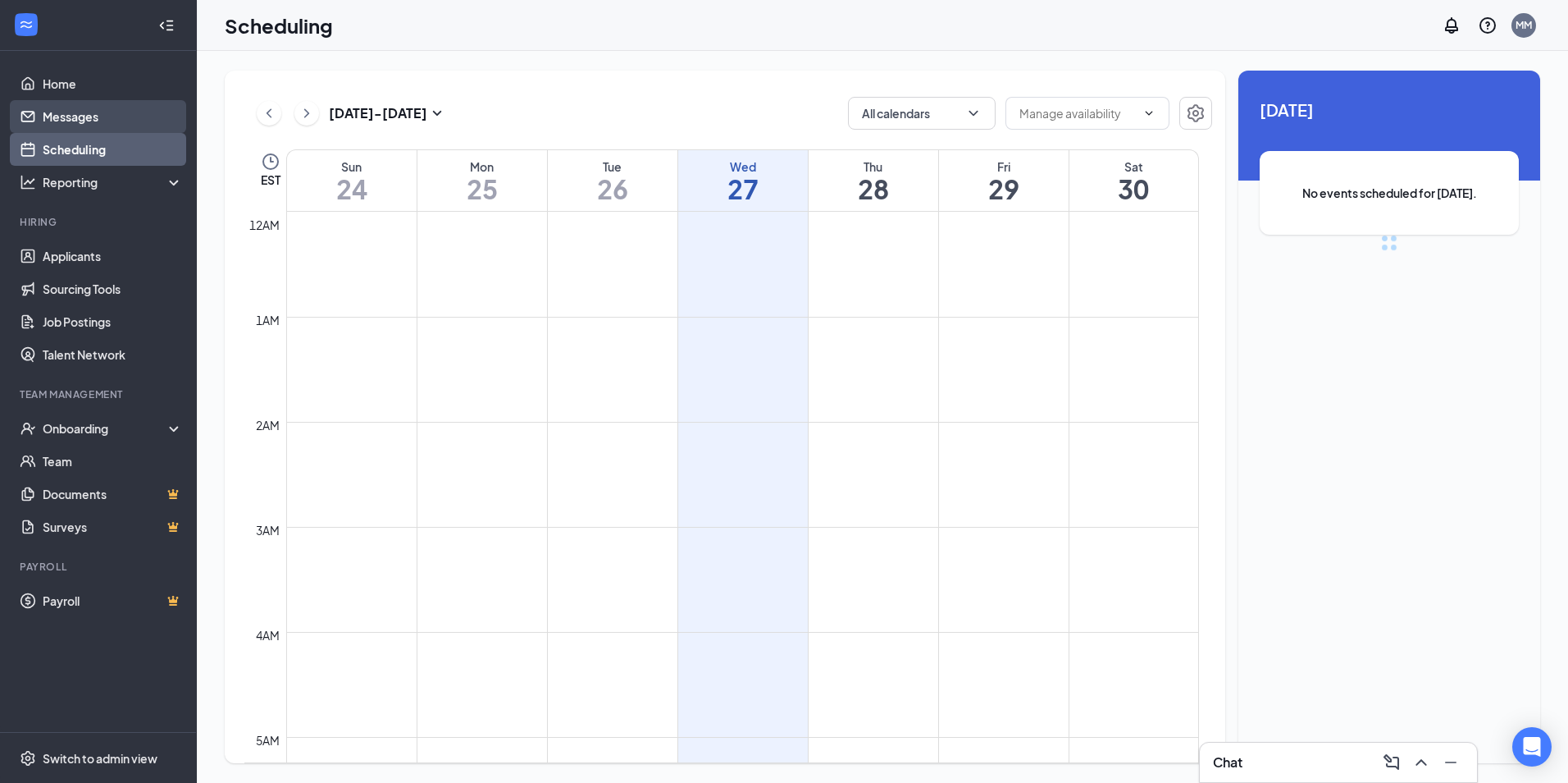
scroll to position [807, 0]
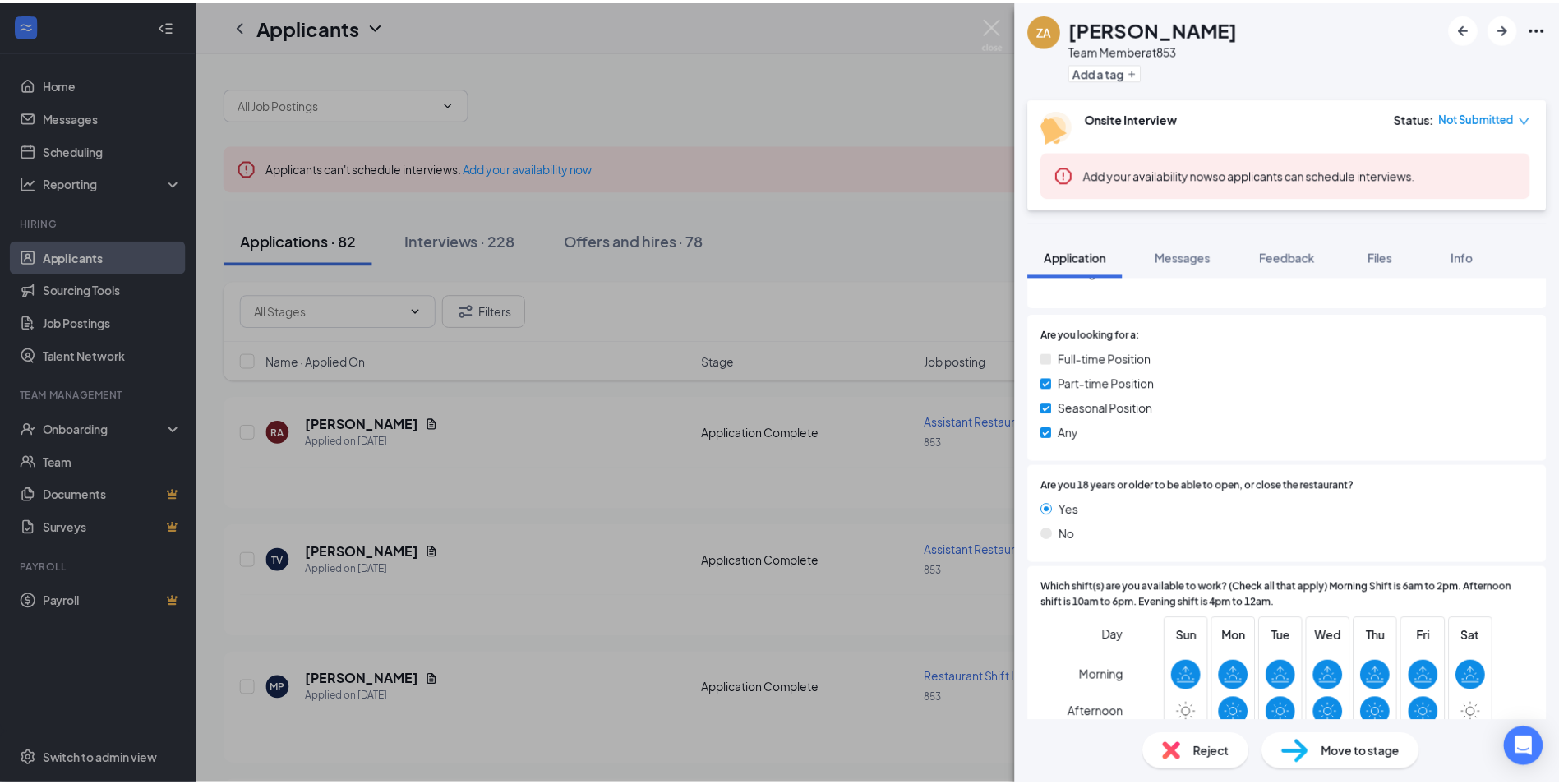
scroll to position [113, 0]
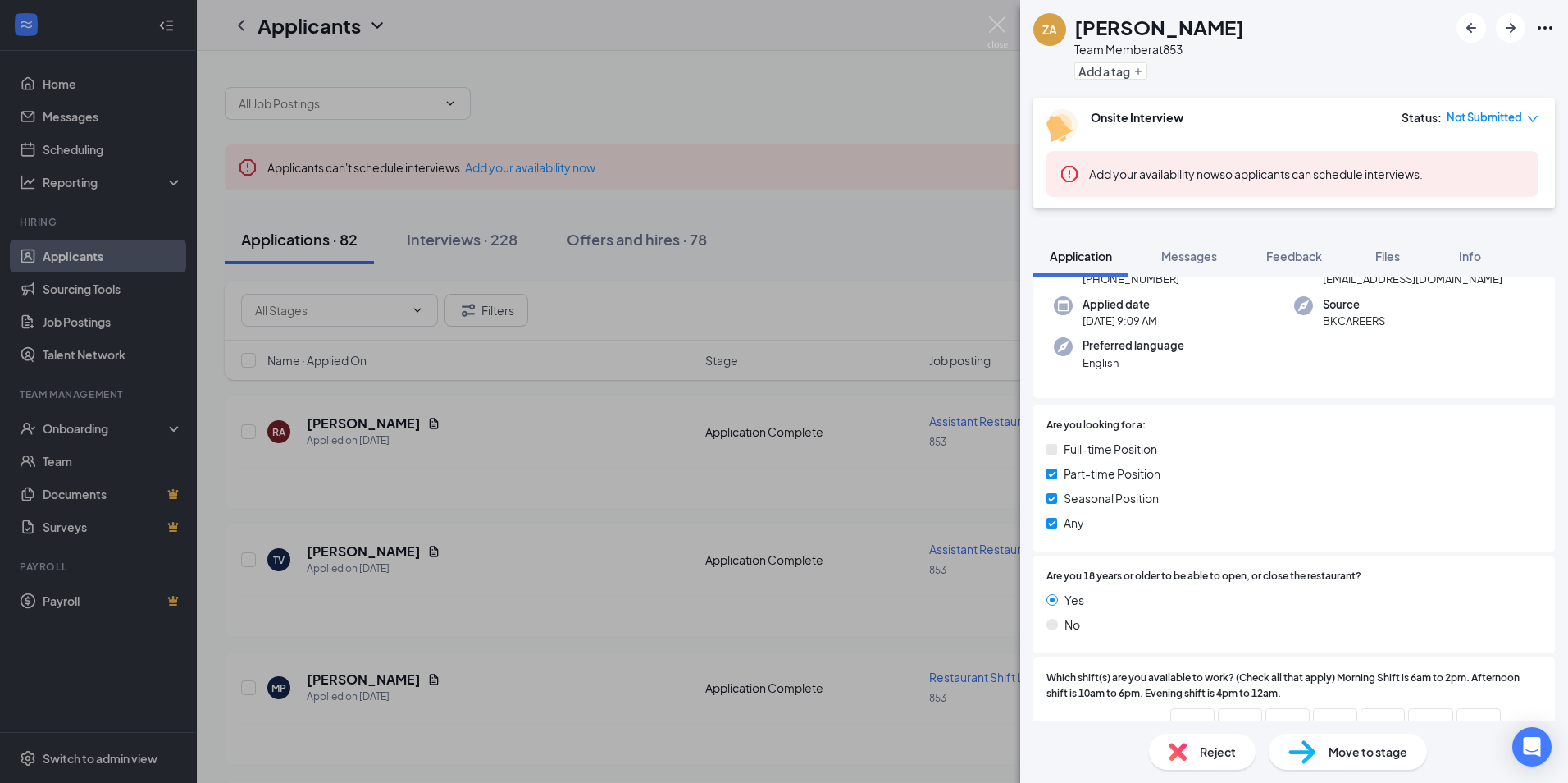
click at [490, 233] on div "ZA Zaire Adams Team Member at 853 Add a tag Onsite Interview Status : Not Submi…" at bounding box center [784, 392] width 1568 height 783
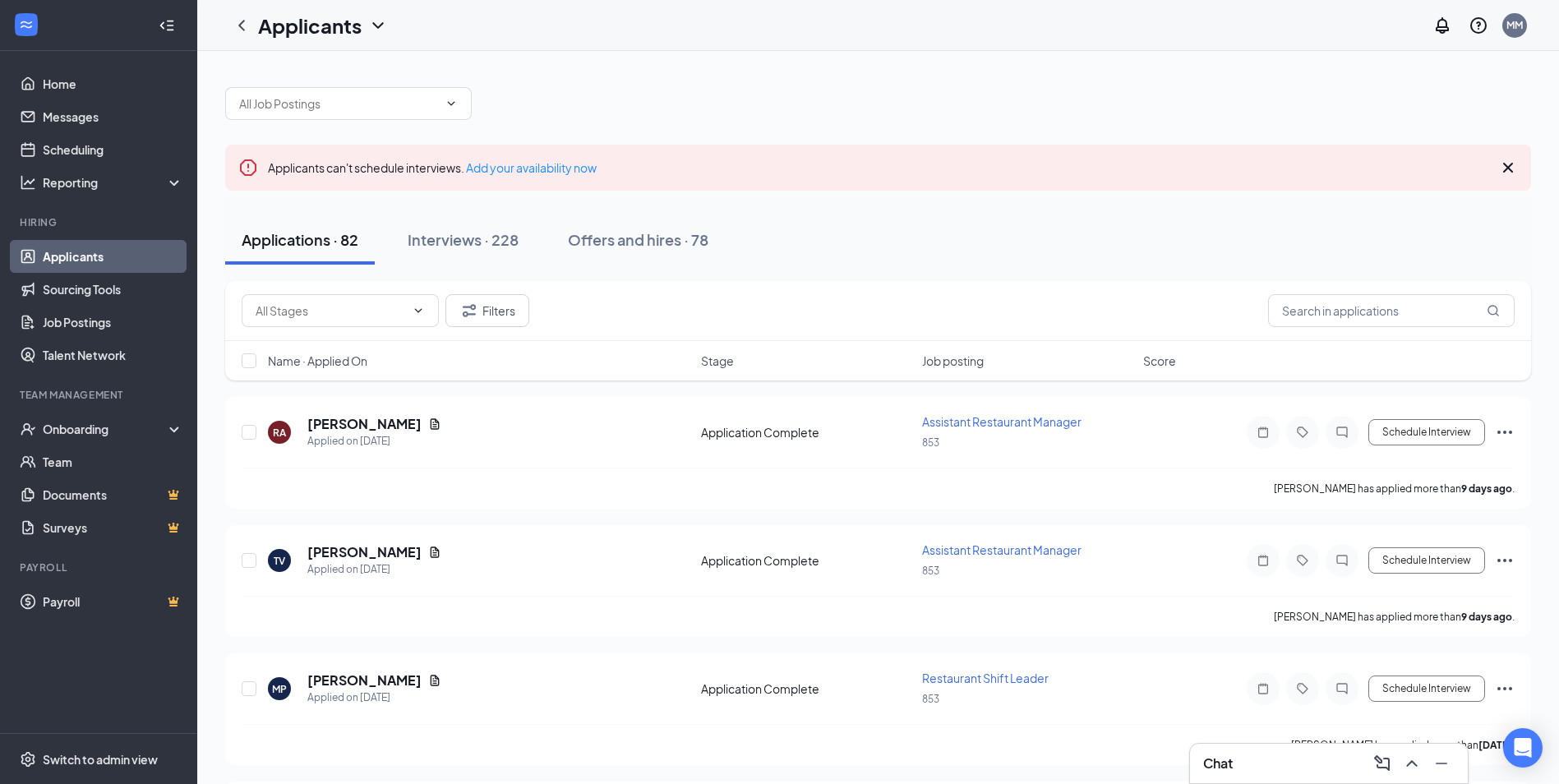
click at [375, 247] on button "Applications · 82" at bounding box center [300, 240] width 150 height 49
click at [464, 265] on div "Applications · 82 Interviews · 228 Offers and hires · 78" at bounding box center [878, 240] width 1306 height 82
